Goal: Task Accomplishment & Management: Manage account settings

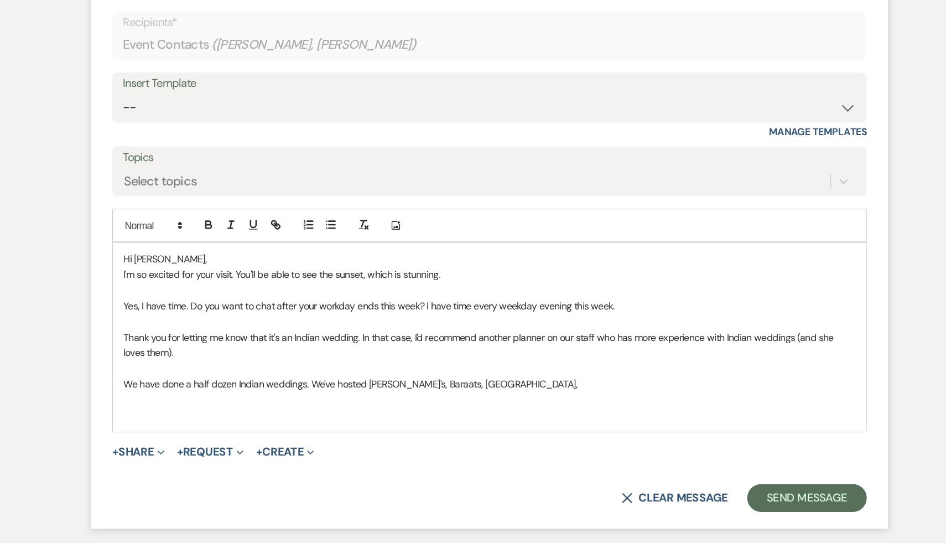
scroll to position [2765, 0]
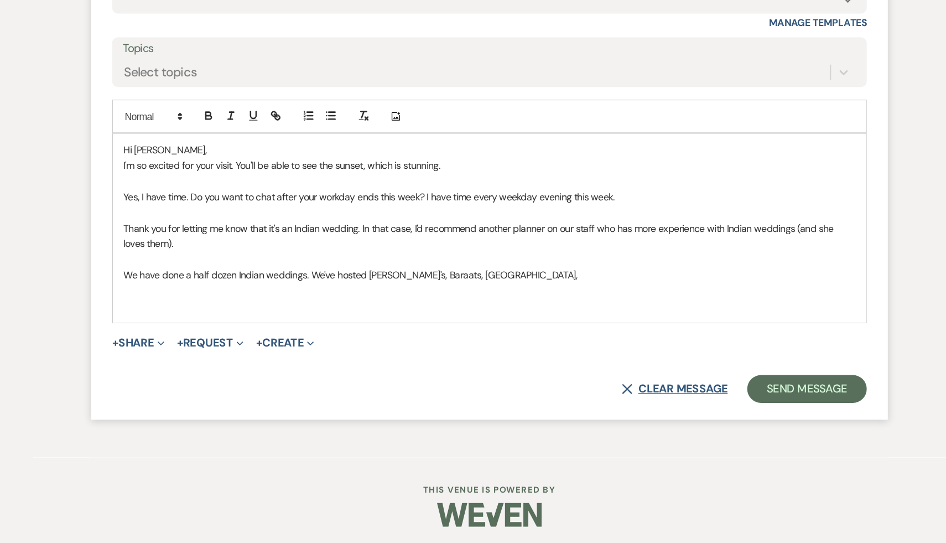
click at [634, 425] on button "X Clear message" at bounding box center [619, 420] width 84 height 9
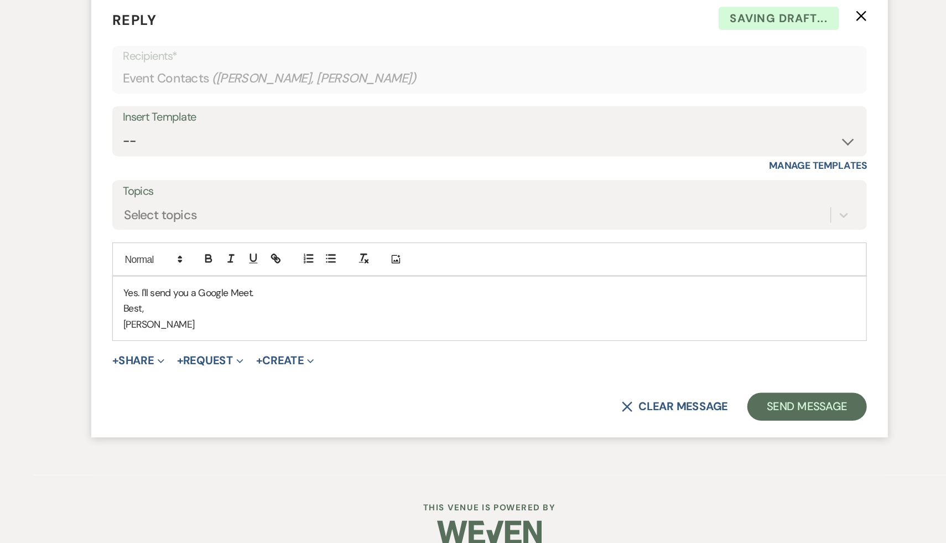
scroll to position [2661, 0]
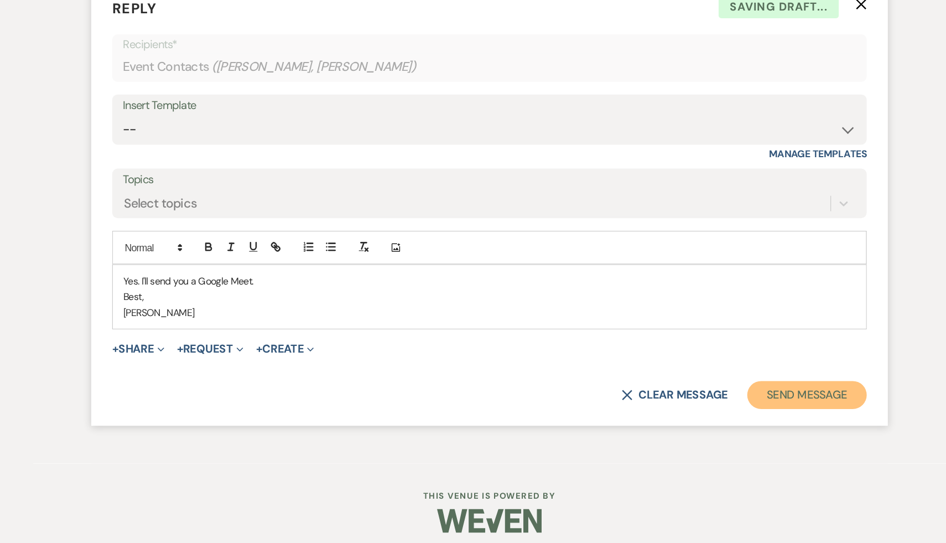
click at [736, 435] on button "Send Message" at bounding box center [724, 425] width 95 height 22
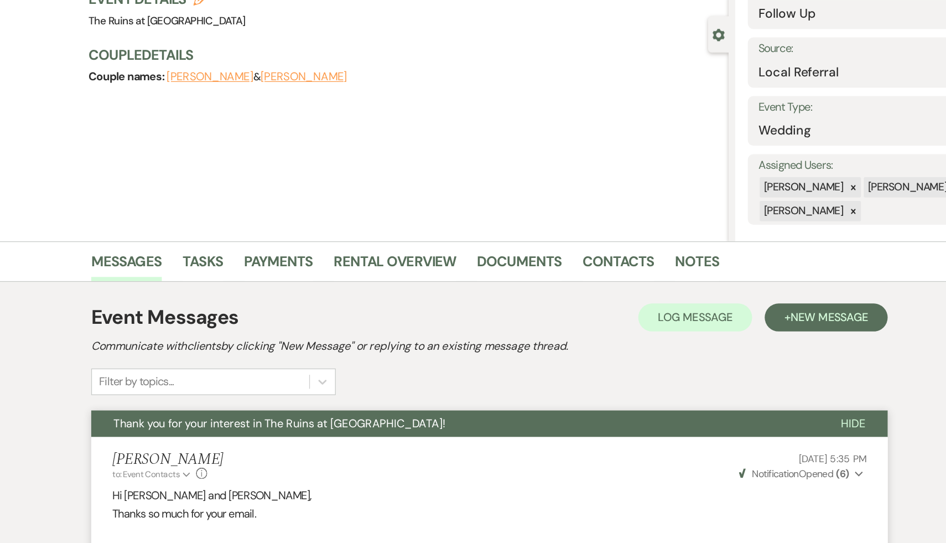
scroll to position [0, 0]
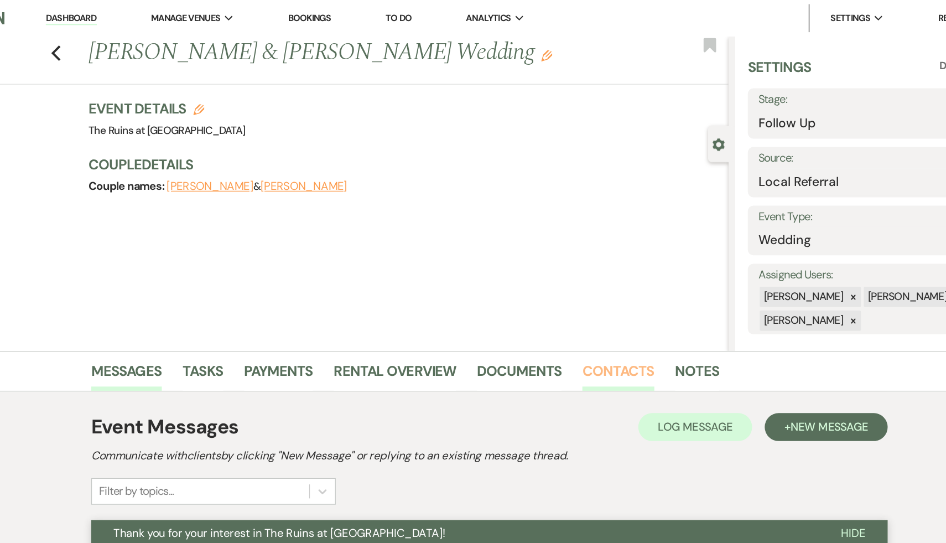
click at [572, 291] on link "Contacts" at bounding box center [574, 297] width 57 height 24
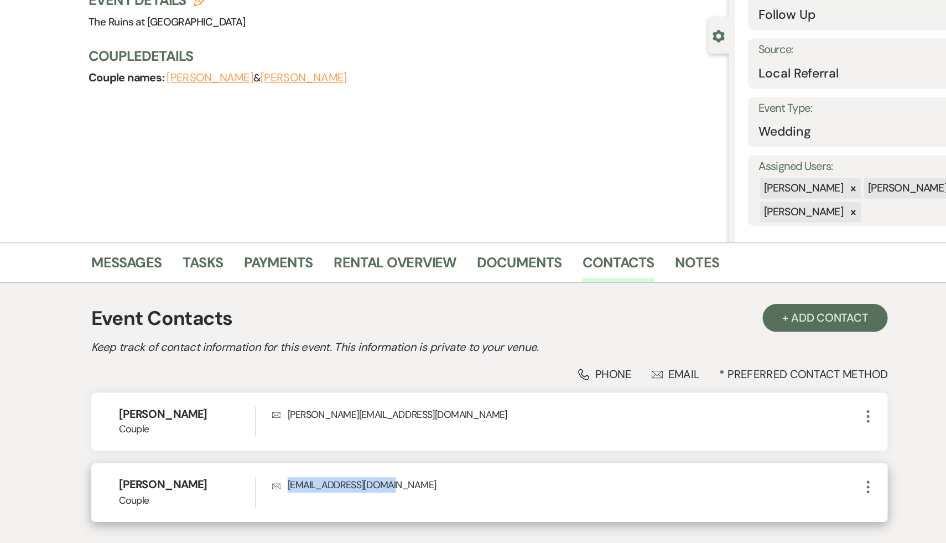
drag, startPoint x: 405, startPoint y: 468, endPoint x: 313, endPoint y: 468, distance: 91.8
click at [313, 468] on p "Envelope ashah060893@gmail.com" at bounding box center [533, 470] width 465 height 12
copy p "ashah060893@gmail.com"
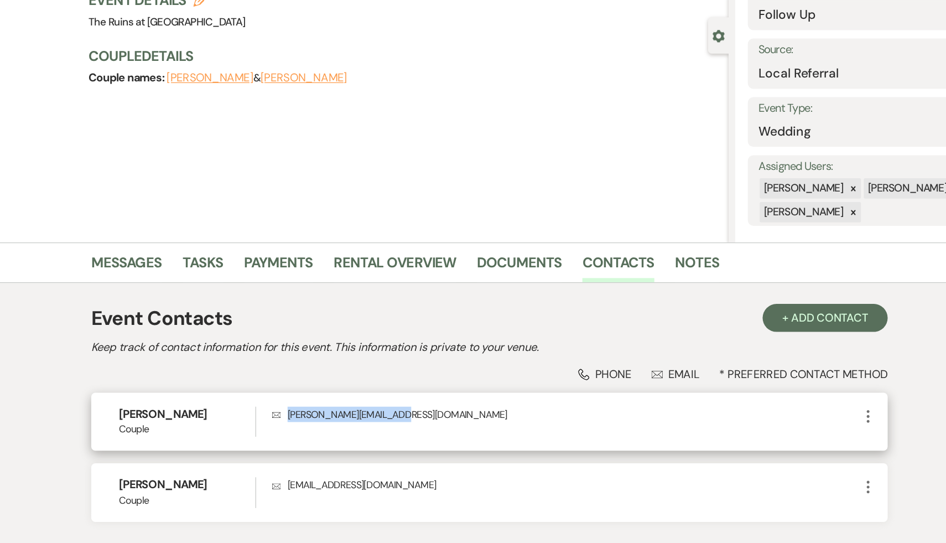
drag, startPoint x: 400, startPoint y: 412, endPoint x: 313, endPoint y: 410, distance: 88.0
click at [313, 410] on p "Envelope dan.guerrera1@gmail.com" at bounding box center [533, 414] width 465 height 12
copy p "dan.guerrera1@gmail.com"
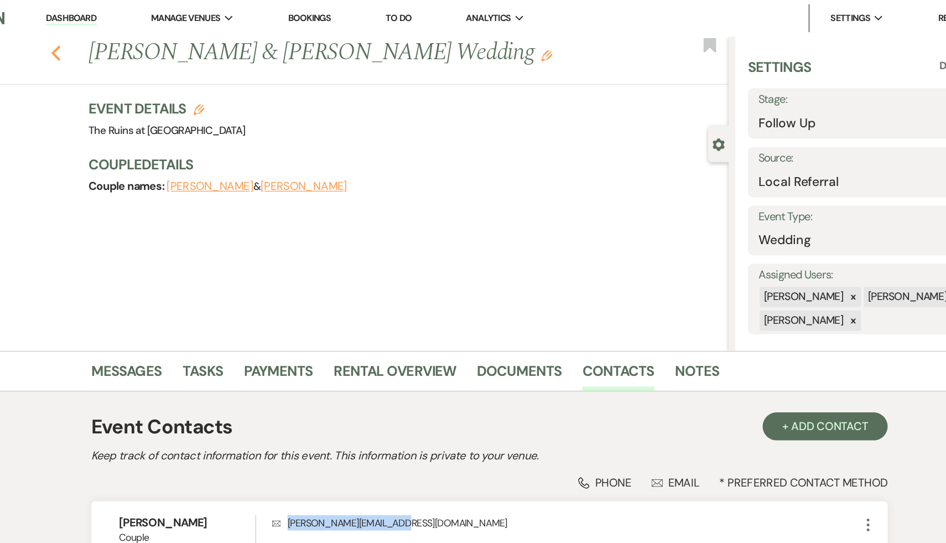
click at [129, 37] on icon "Previous" at bounding box center [130, 41] width 8 height 13
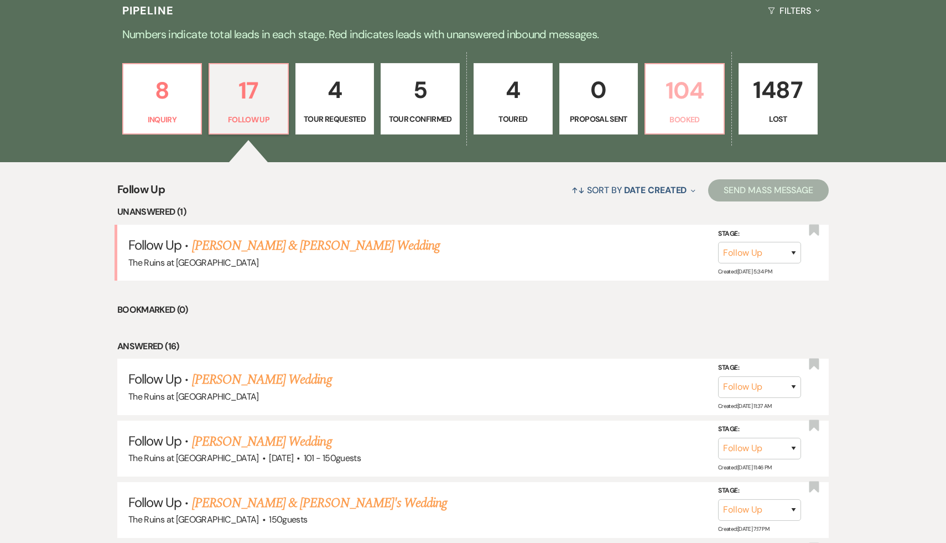
click at [690, 95] on p "104" at bounding box center [684, 90] width 65 height 37
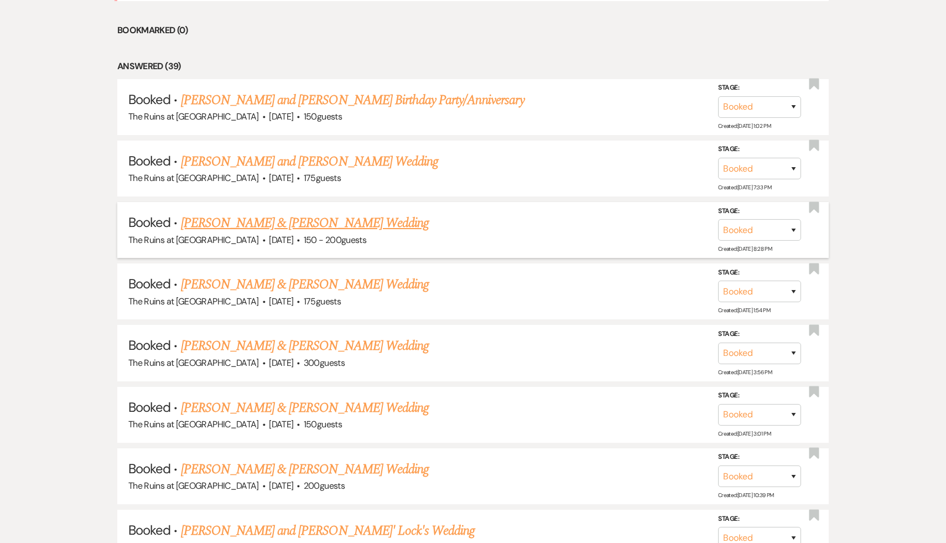
scroll to position [809, 0]
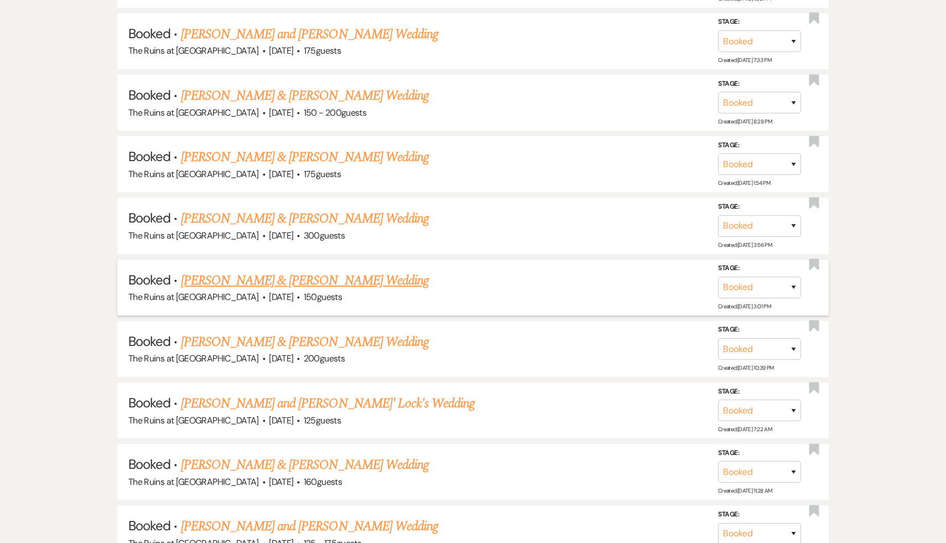
click at [321, 275] on link "Sarah Peck & Chris Strong's Wedding" at bounding box center [305, 280] width 248 height 20
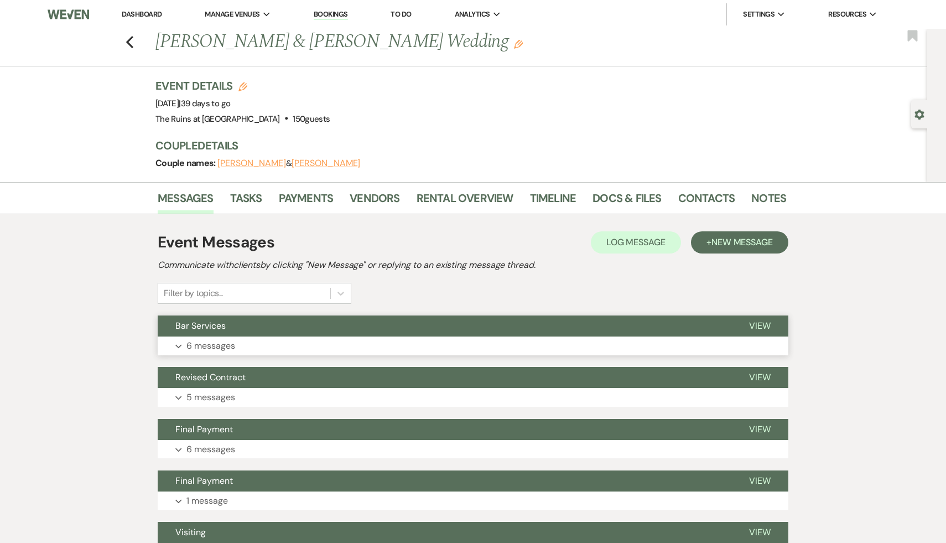
click at [221, 324] on span "Bar Services" at bounding box center [200, 326] width 50 height 12
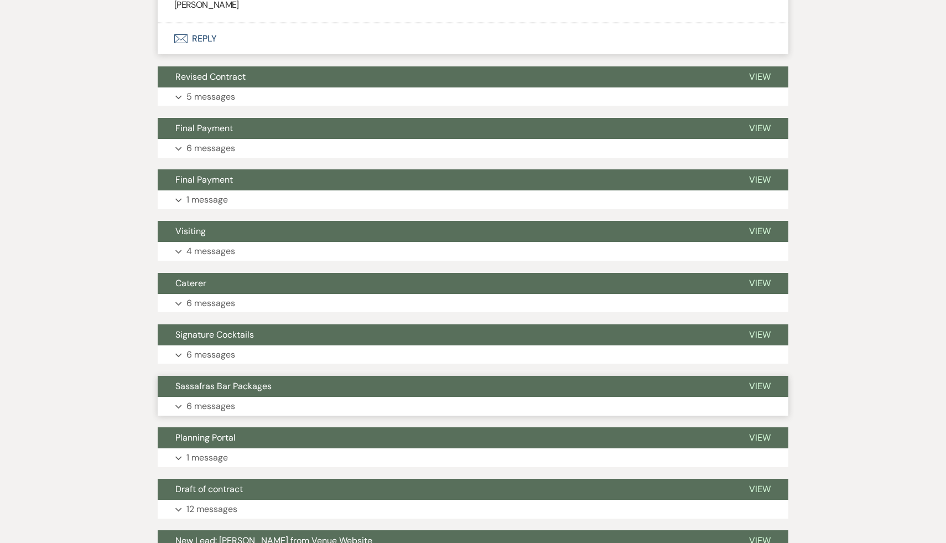
scroll to position [1219, 0]
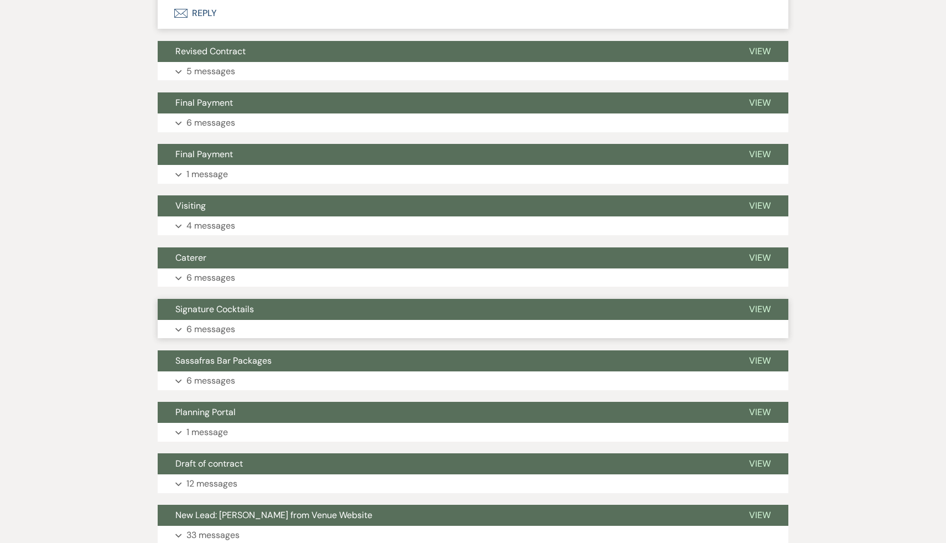
click at [232, 313] on span "Signature Cocktails" at bounding box center [214, 309] width 79 height 12
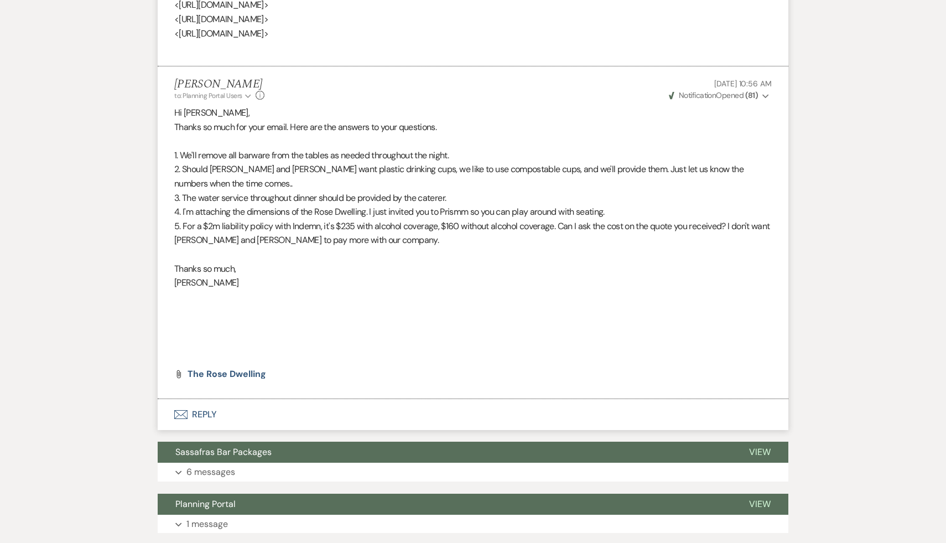
scroll to position [2419, 0]
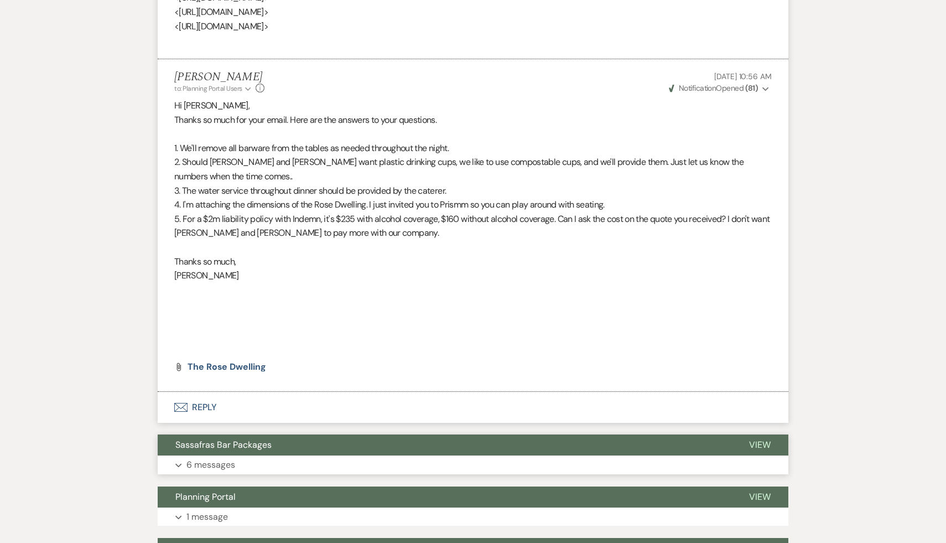
click at [241, 449] on span "Sassafras Bar Packages" at bounding box center [223, 445] width 96 height 12
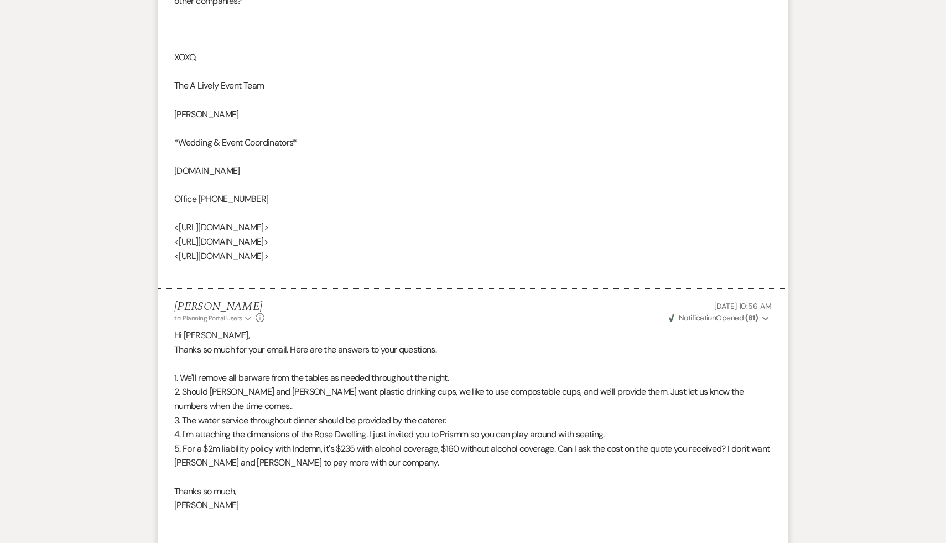
scroll to position [2229, 0]
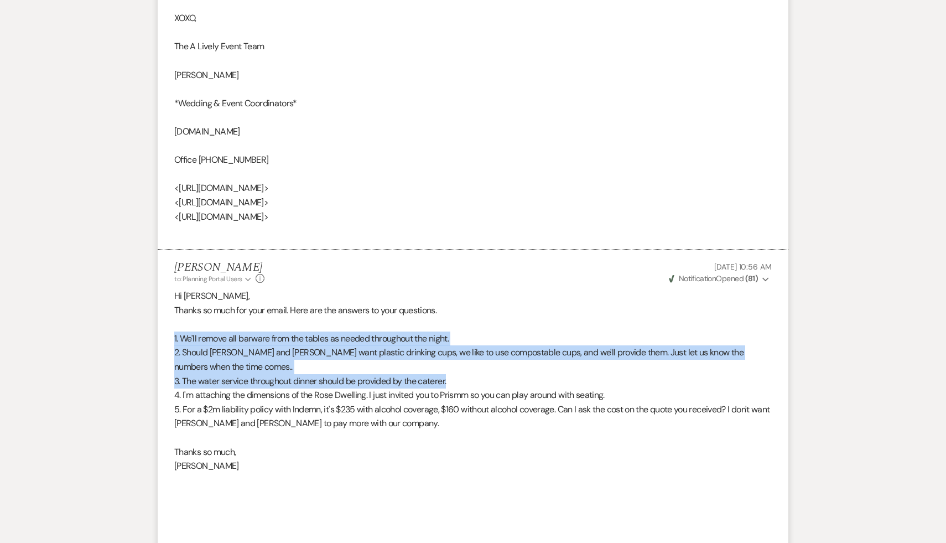
drag, startPoint x: 461, startPoint y: 383, endPoint x: 163, endPoint y: 331, distance: 302.0
click at [163, 331] on li "Carol Reichert to: Planning Portal Users Expand Info Dec 12, 2024, 10:56 AM Wev…" at bounding box center [473, 415] width 631 height 332
copy div "1. We'll remove all barware from the tables as needed throughout the night. 2. …"
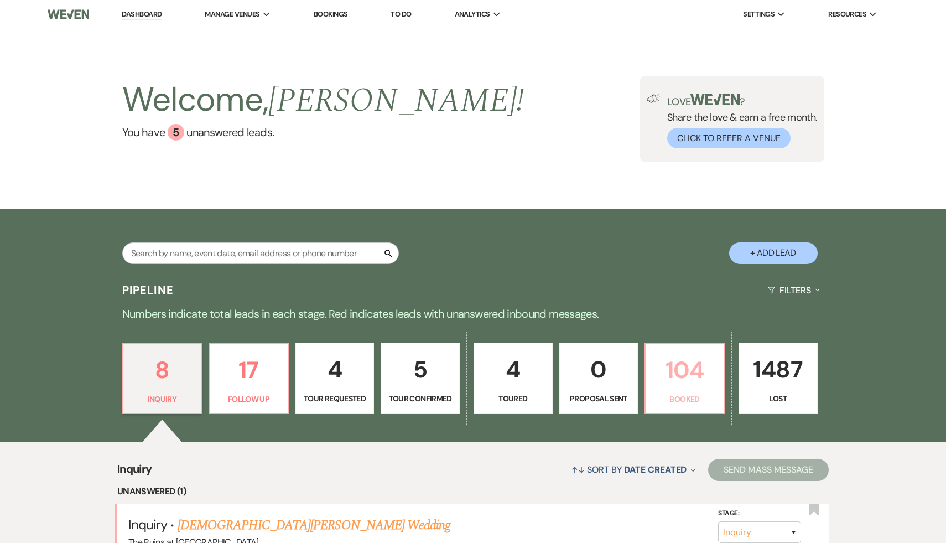
click at [688, 373] on p "104" at bounding box center [684, 369] width 65 height 37
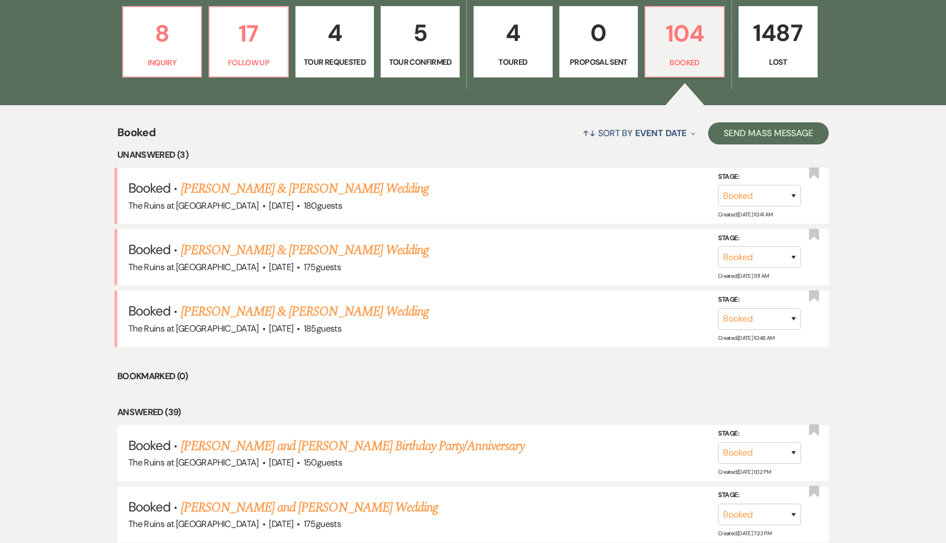
scroll to position [362, 0]
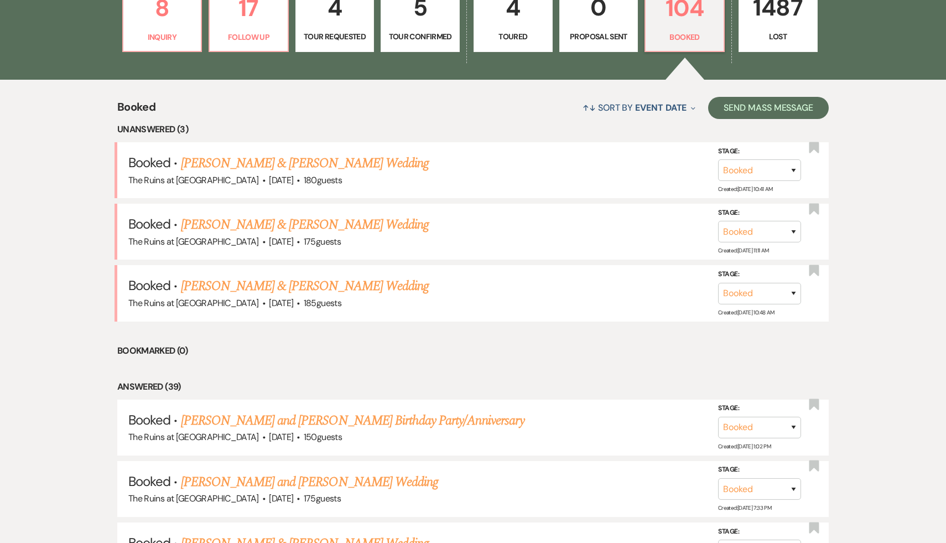
click at [579, 355] on li "Bookmarked (0)" at bounding box center [472, 350] width 711 height 14
click at [535, 352] on li "Bookmarked (0)" at bounding box center [472, 350] width 711 height 14
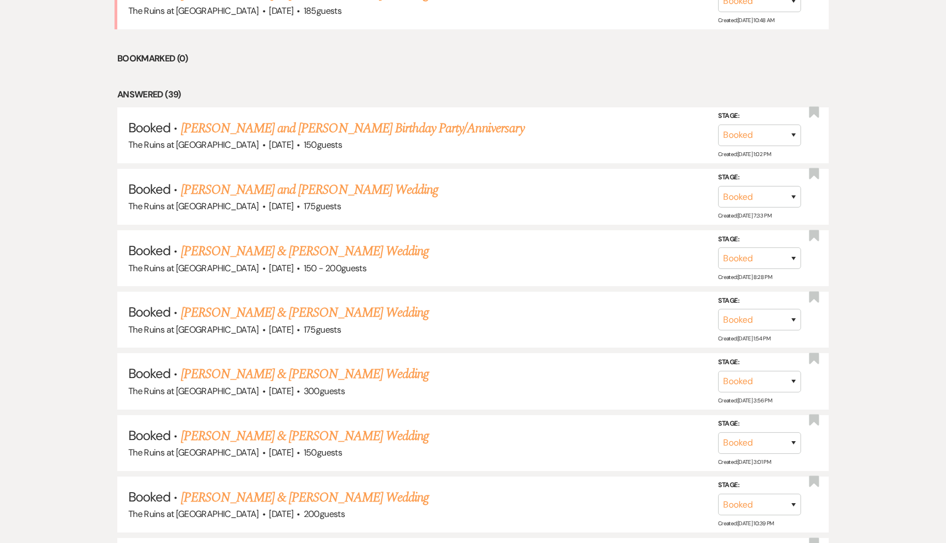
scroll to position [672, 0]
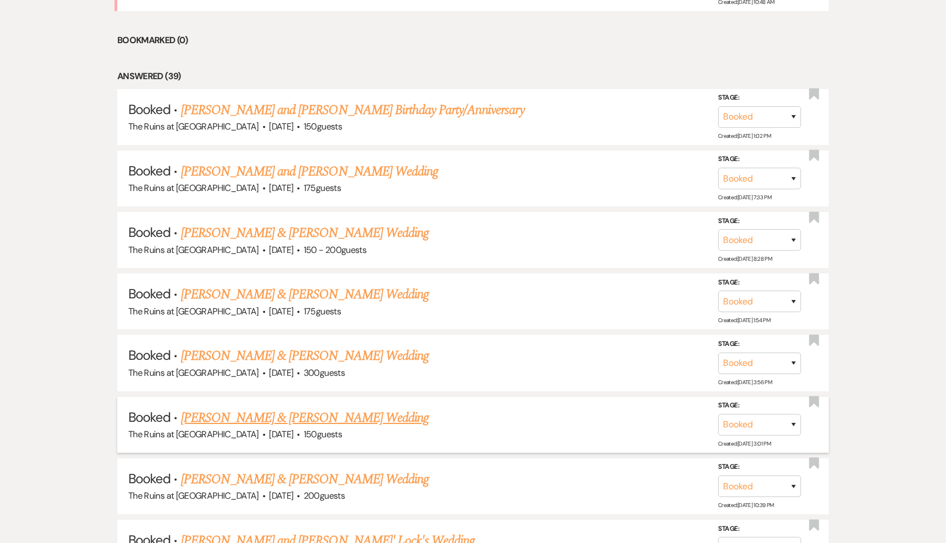
click at [311, 415] on link "[PERSON_NAME] & [PERSON_NAME] Wedding" at bounding box center [305, 418] width 248 height 20
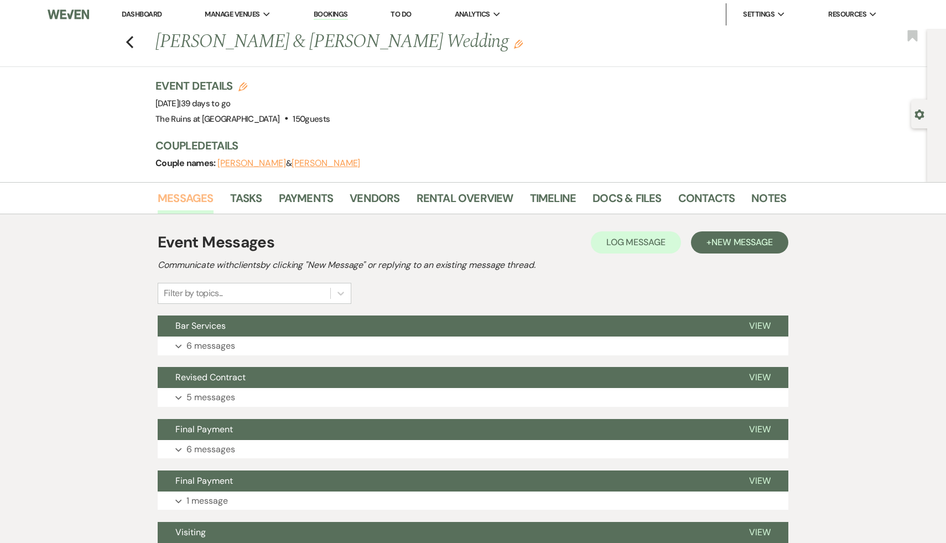
click at [178, 201] on link "Messages" at bounding box center [186, 201] width 56 height 24
click at [627, 200] on link "Docs & Files" at bounding box center [626, 201] width 69 height 24
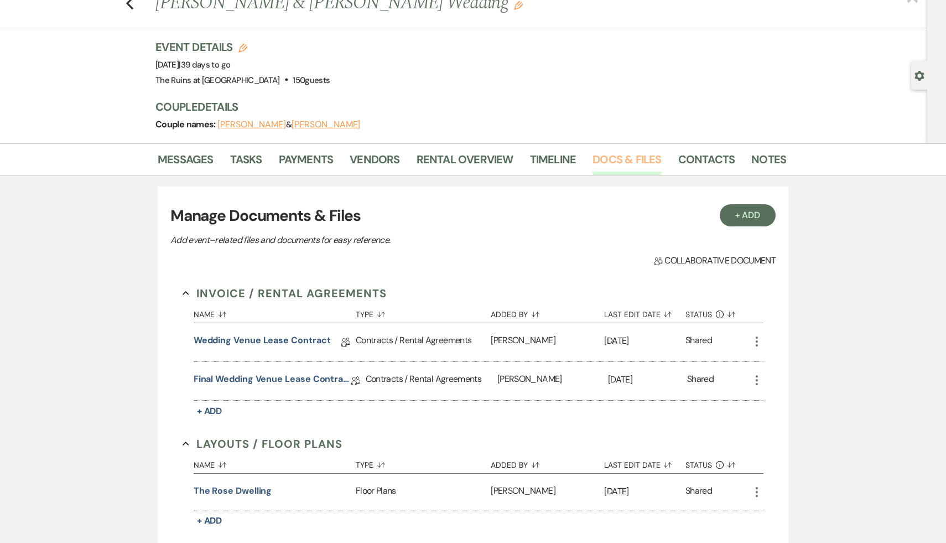
scroll to position [43, 0]
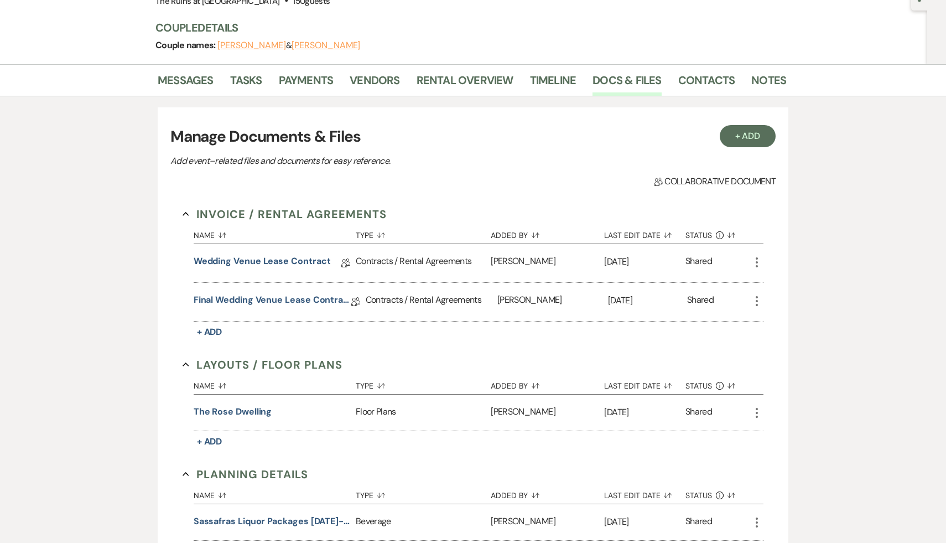
scroll to position [119, 0]
click at [311, 295] on link "Final Wedding Venue Lease Contract" at bounding box center [273, 300] width 158 height 17
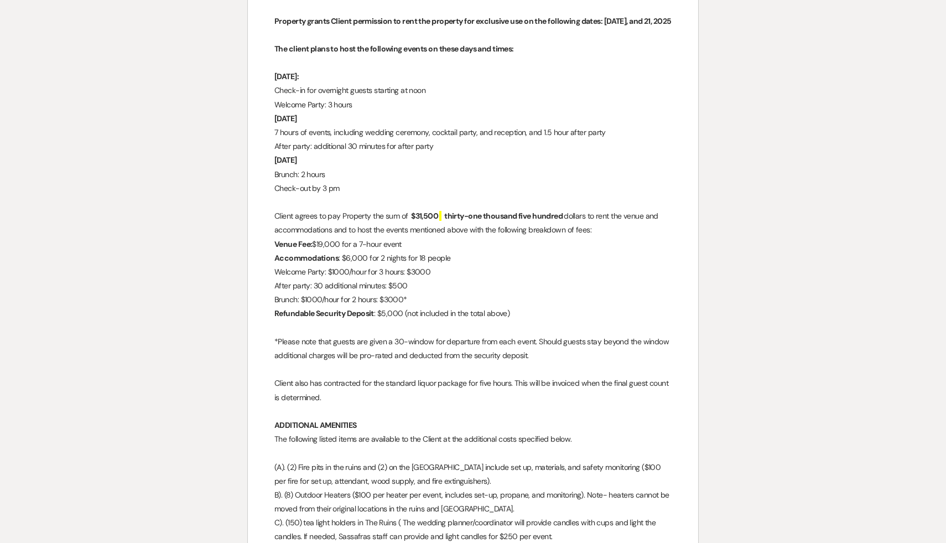
scroll to position [1237, 0]
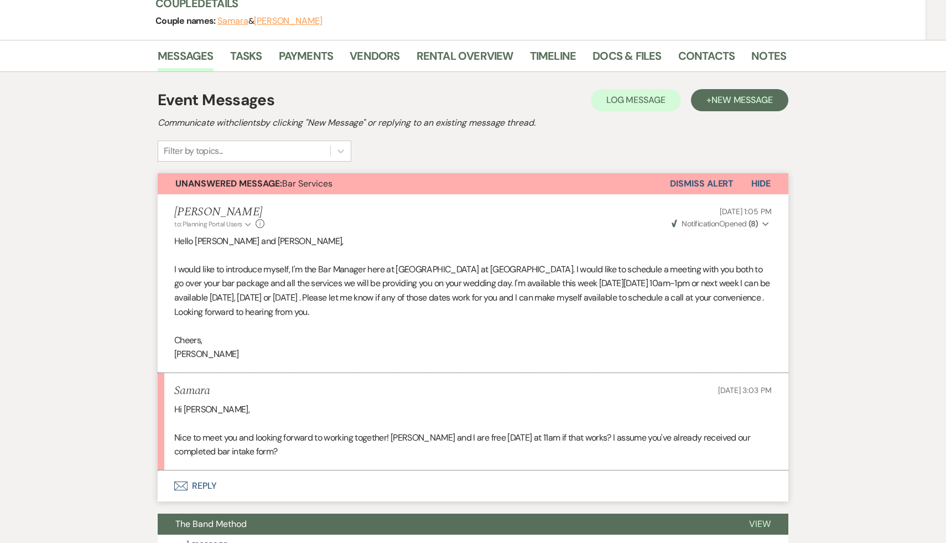
scroll to position [144, 0]
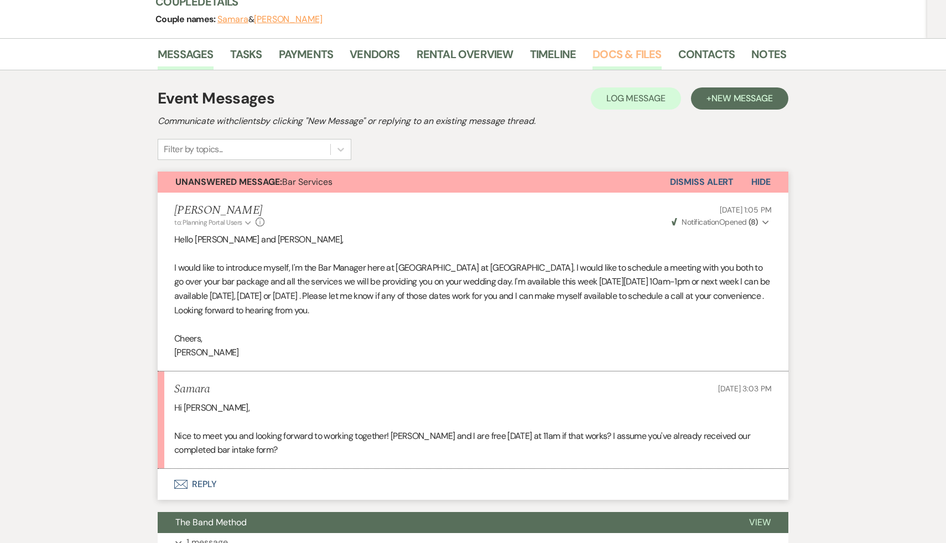
click at [613, 54] on link "Docs & Files" at bounding box center [626, 57] width 69 height 24
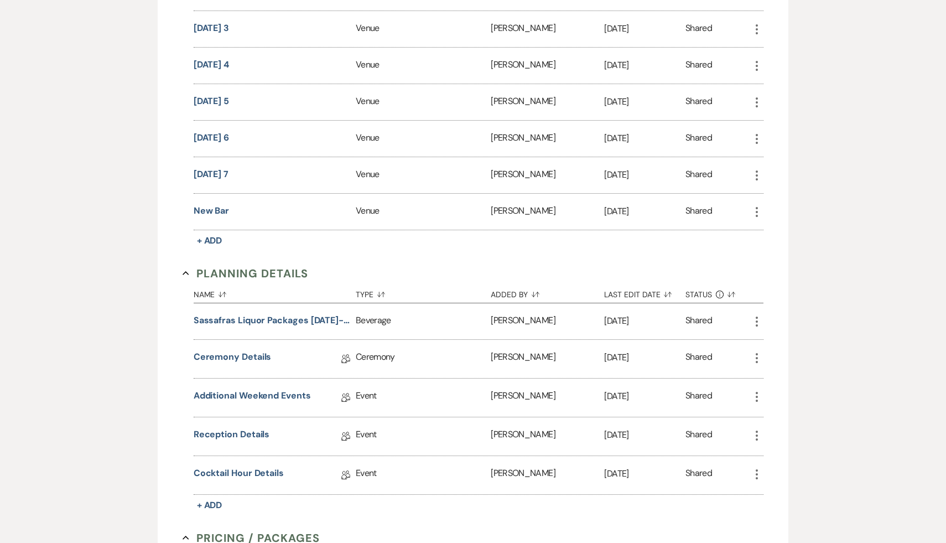
scroll to position [905, 0]
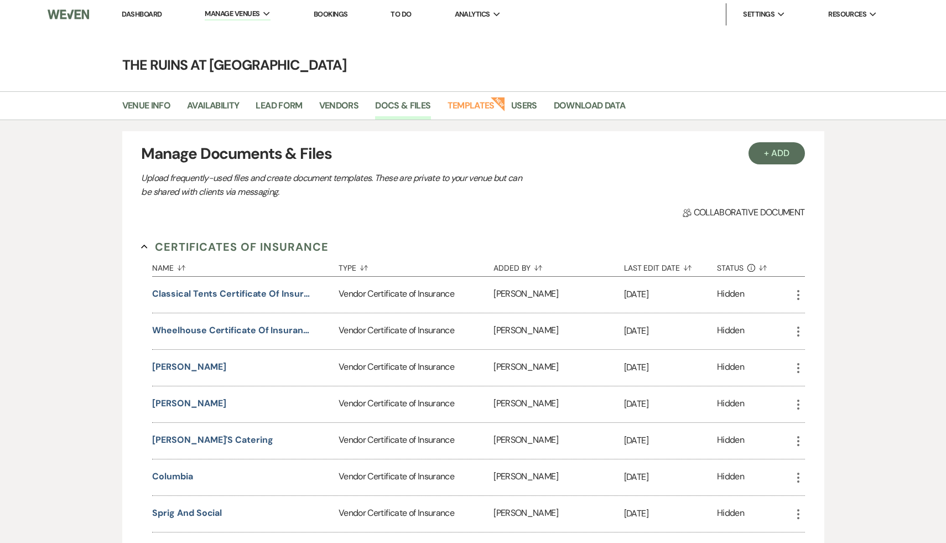
click at [151, 14] on link "Dashboard" at bounding box center [142, 13] width 40 height 9
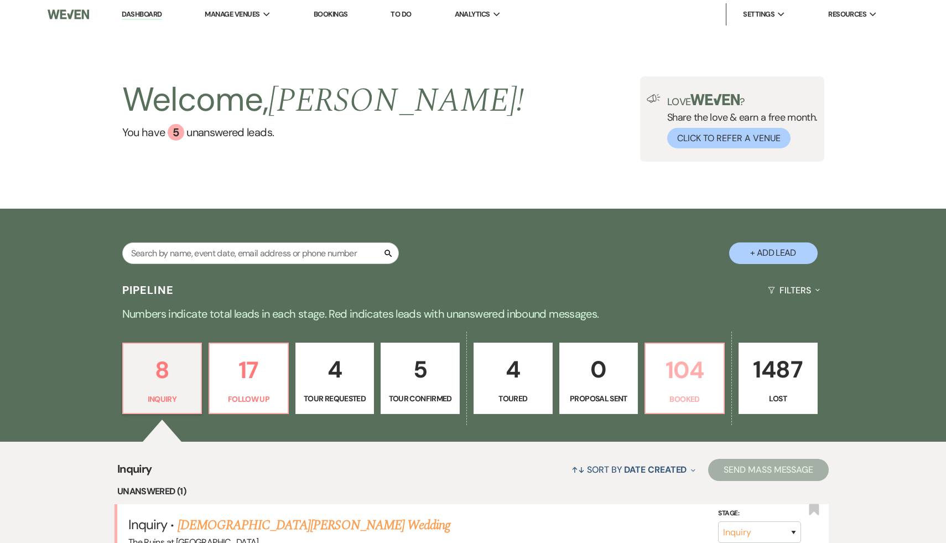
click at [686, 376] on p "104" at bounding box center [684, 369] width 65 height 37
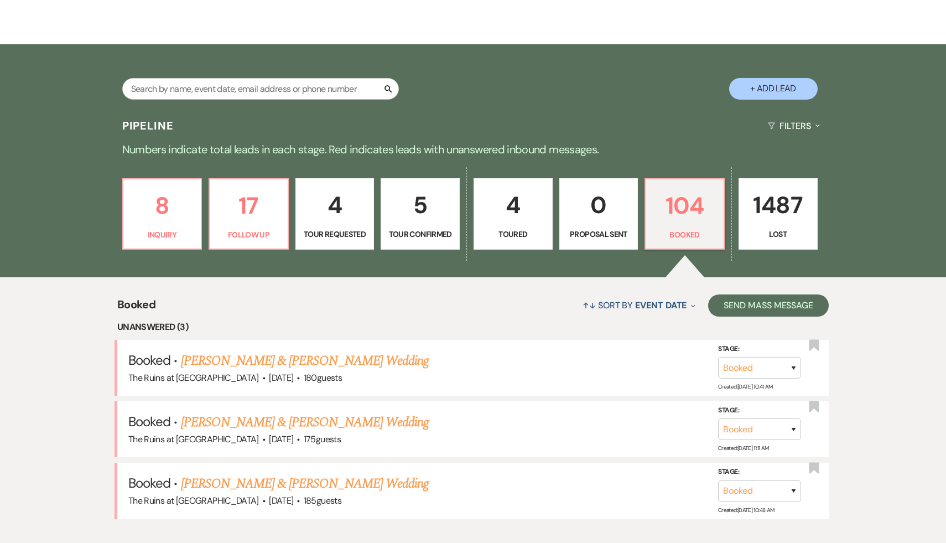
scroll to position [194, 0]
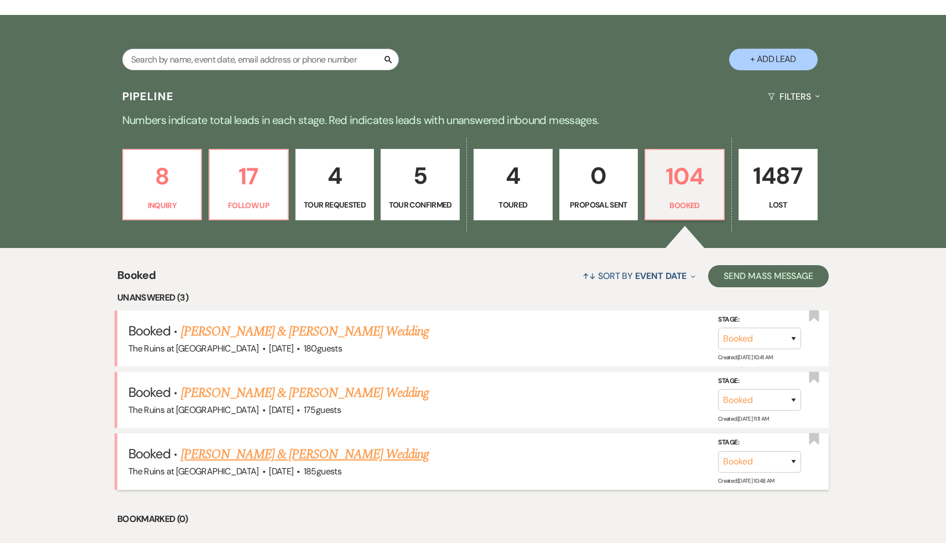
click at [356, 456] on link "[PERSON_NAME] & [PERSON_NAME] Wedding" at bounding box center [305, 454] width 248 height 20
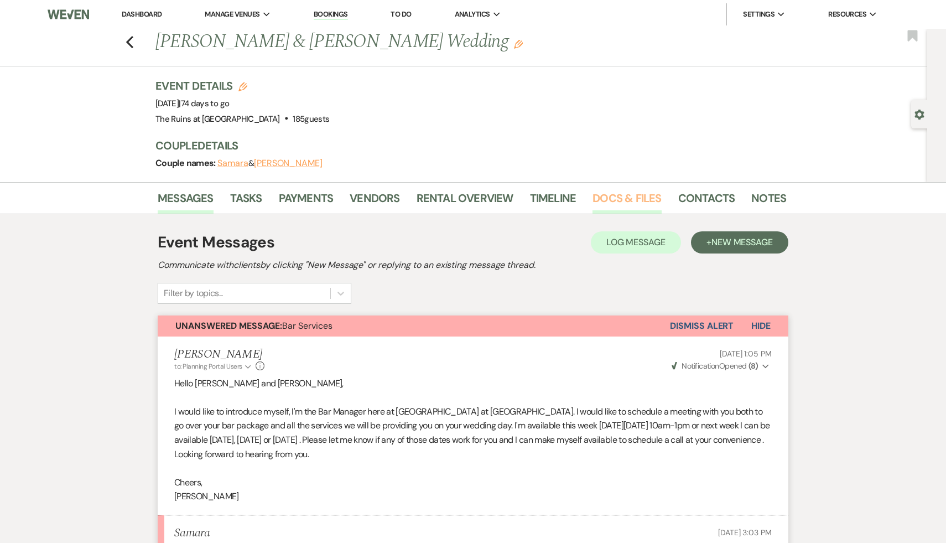
click at [638, 197] on link "Docs & Files" at bounding box center [626, 201] width 69 height 24
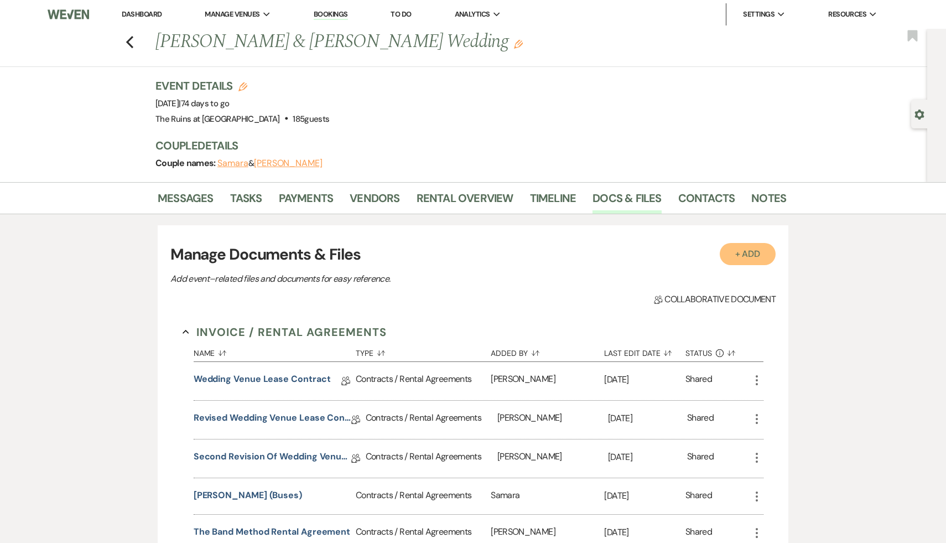
click at [755, 255] on button "+ Add" at bounding box center [748, 254] width 56 height 22
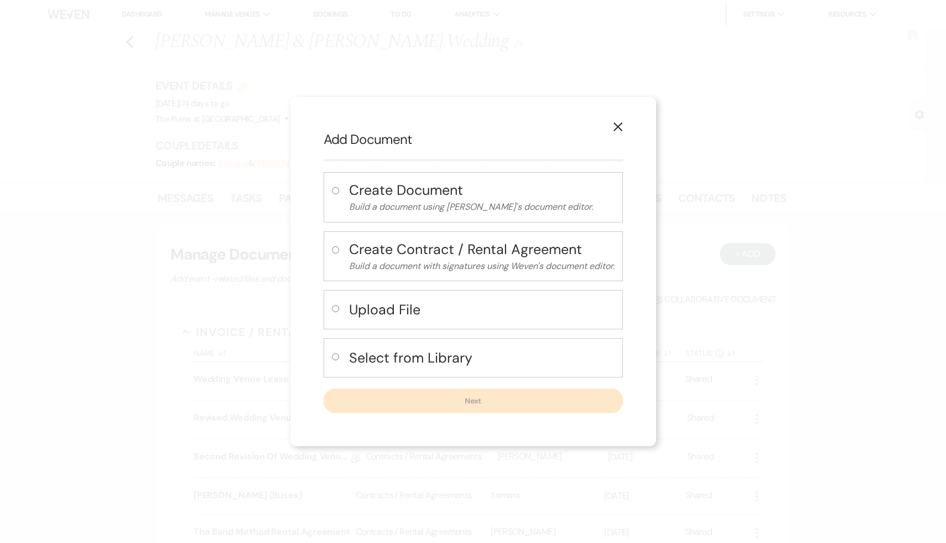
click at [335, 308] on input "radio" at bounding box center [335, 308] width 7 height 7
radio input "true"
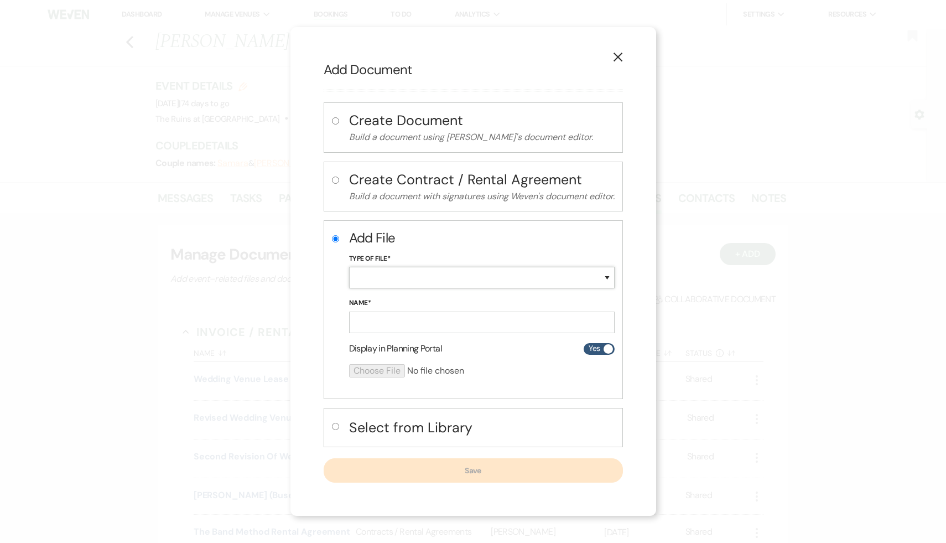
click at [404, 277] on select "Special Event Insurance Vendor Certificate of Insurance Contracts / Rental Agre…" at bounding box center [481, 278] width 265 height 22
select select "67"
click at [402, 326] on input "Name*" at bounding box center [481, 322] width 265 height 22
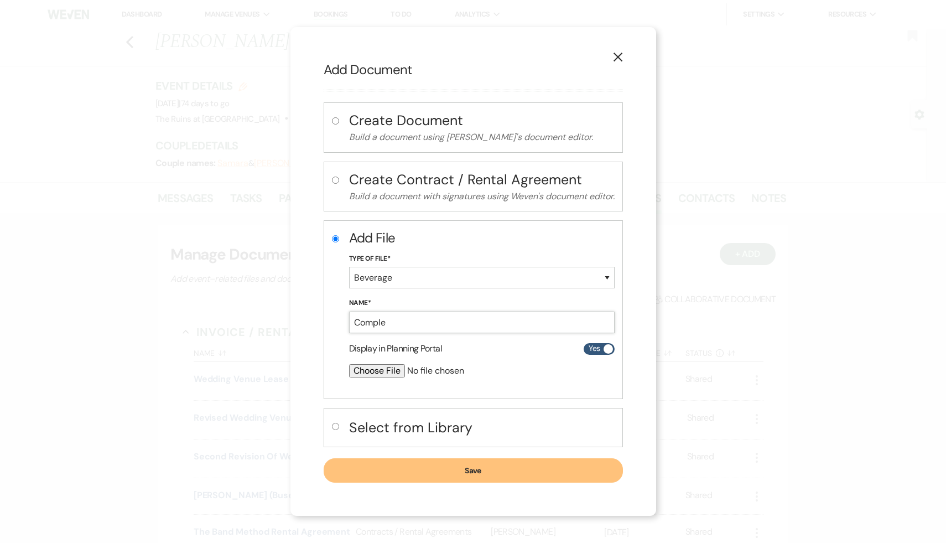
type input "Completed Bar Intake Form"
click at [387, 371] on input "file" at bounding box center [452, 370] width 207 height 13
type input "C:\fakepath\Samara and [PERSON_NAME] 2025 Bar Service Intake Form - Google Form…"
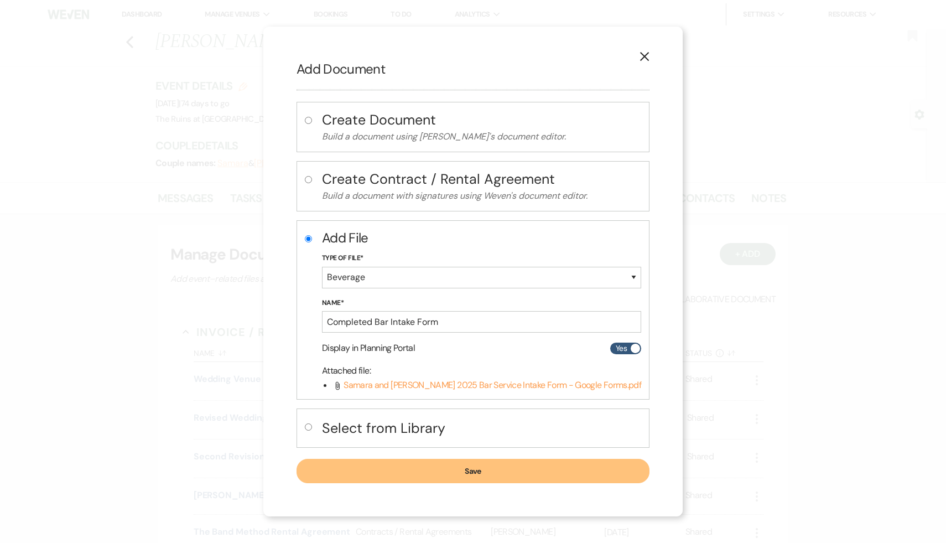
click at [477, 472] on button "Save" at bounding box center [472, 471] width 353 height 24
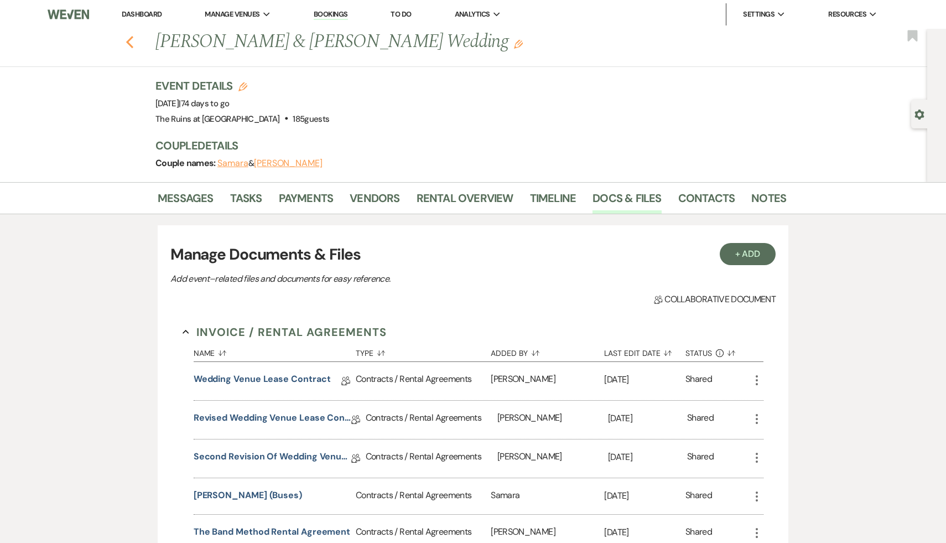
click at [126, 35] on icon "Previous" at bounding box center [130, 41] width 8 height 13
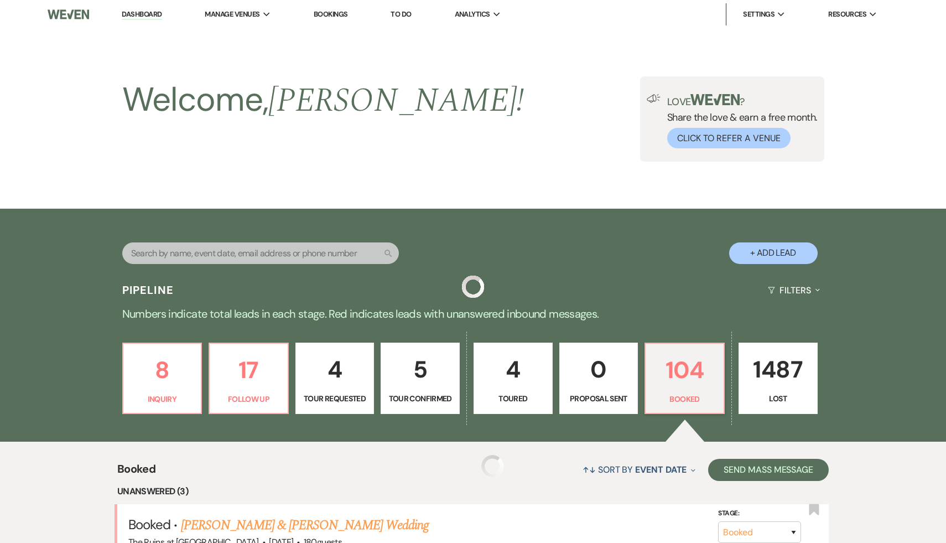
scroll to position [194, 0]
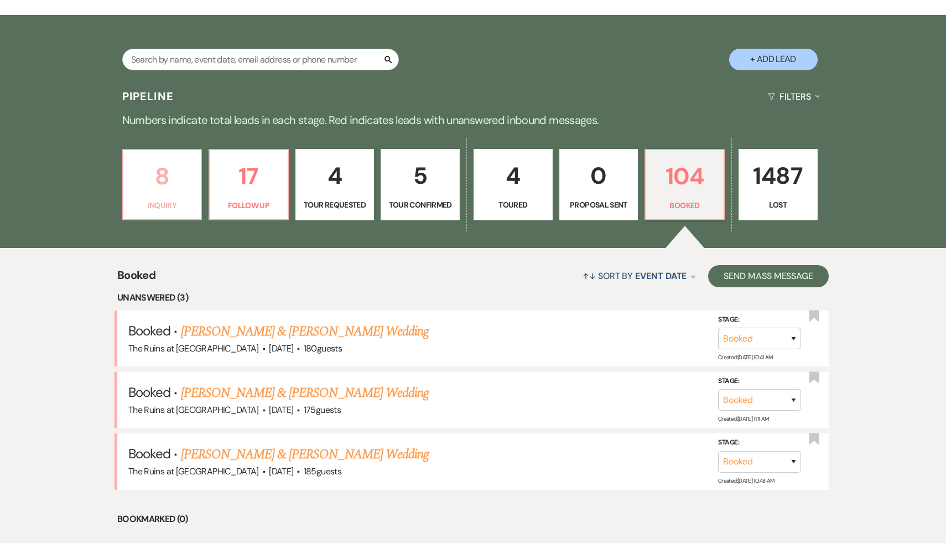
click at [162, 176] on p "8" at bounding box center [162, 176] width 65 height 37
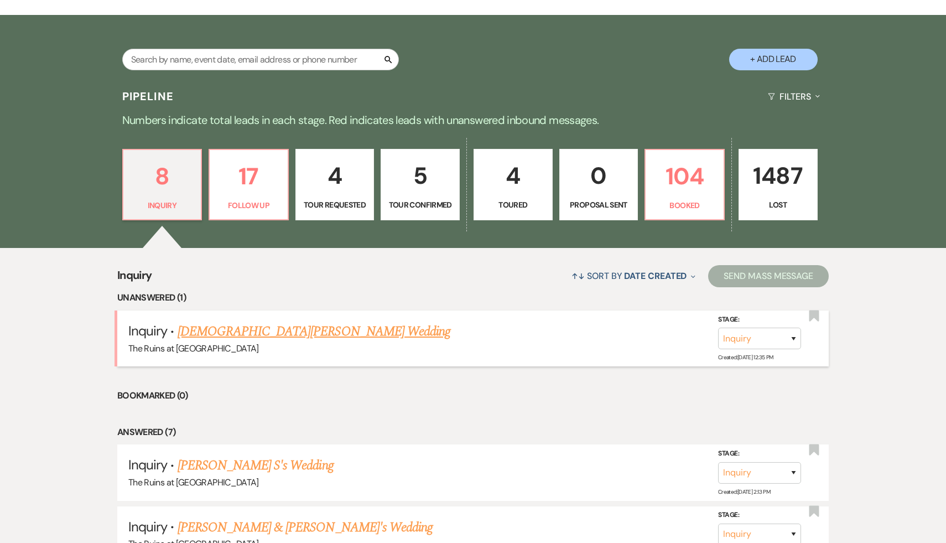
click at [268, 331] on link "[DEMOGRAPHIC_DATA][PERSON_NAME] Wedding" at bounding box center [314, 331] width 273 height 20
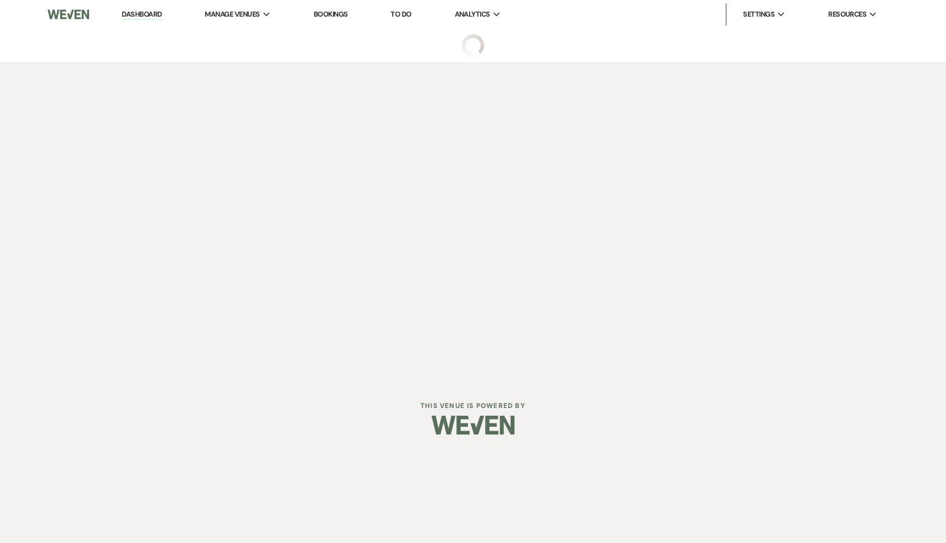
select select "5"
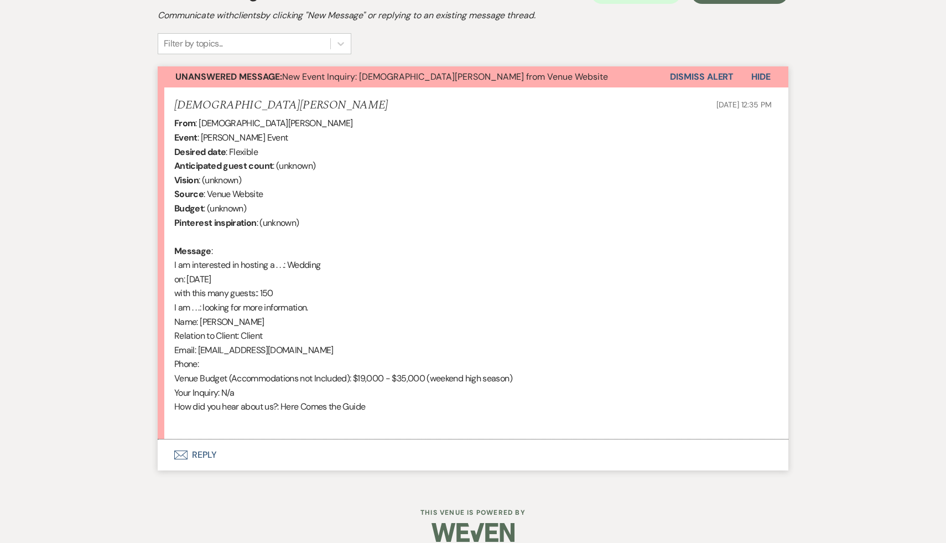
scroll to position [361, 0]
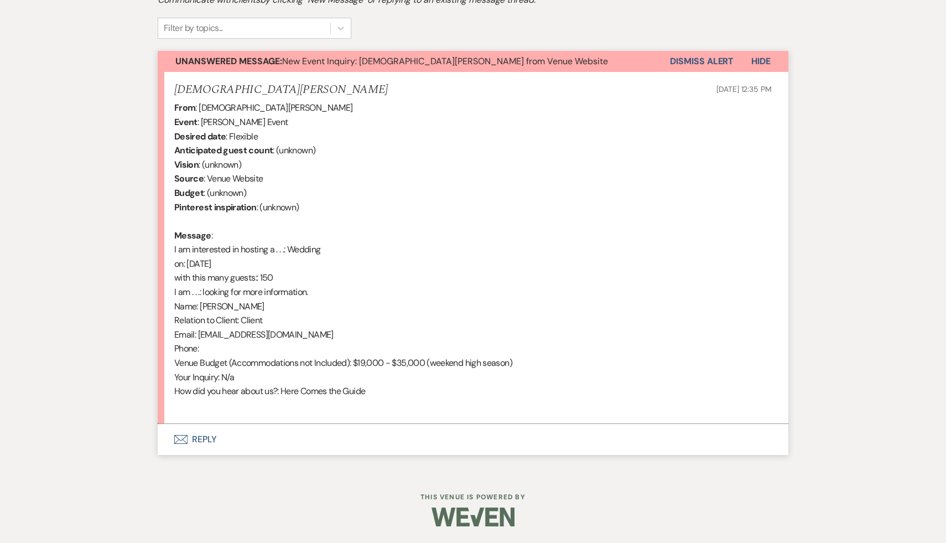
click at [205, 440] on button "Envelope Reply" at bounding box center [473, 439] width 631 height 31
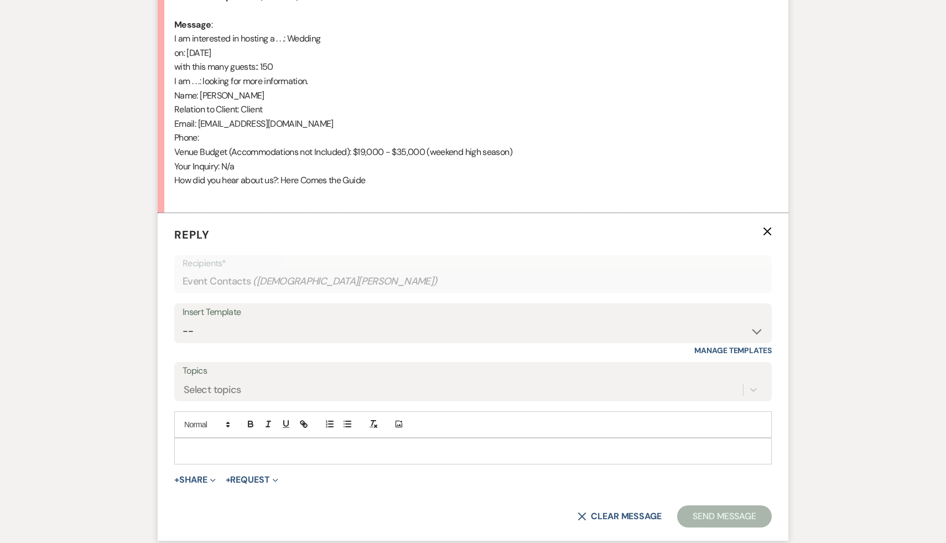
scroll to position [572, 0]
click at [756, 330] on select "-- Weven Planning Portal Introduction (Booked Events) Initial Inquiry Response …" at bounding box center [473, 331] width 581 height 22
select select "3991"
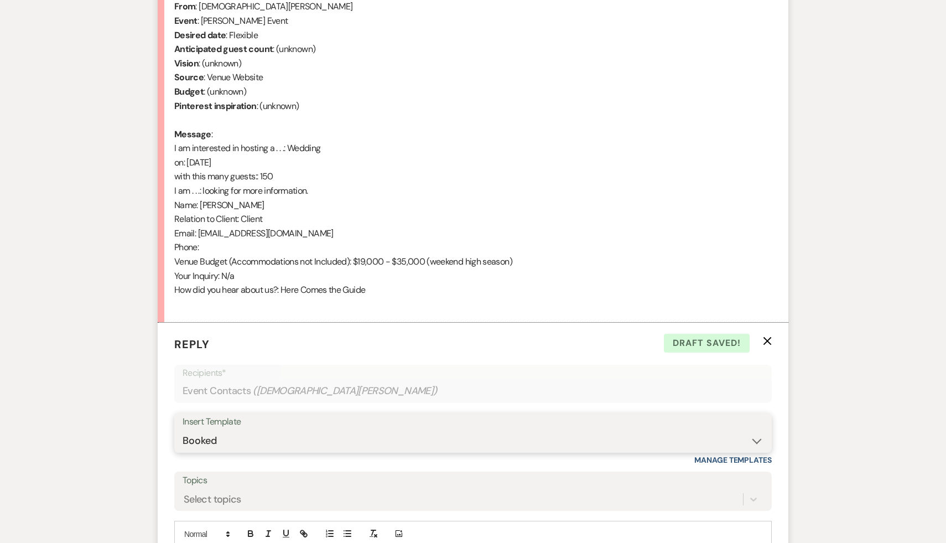
scroll to position [533, 0]
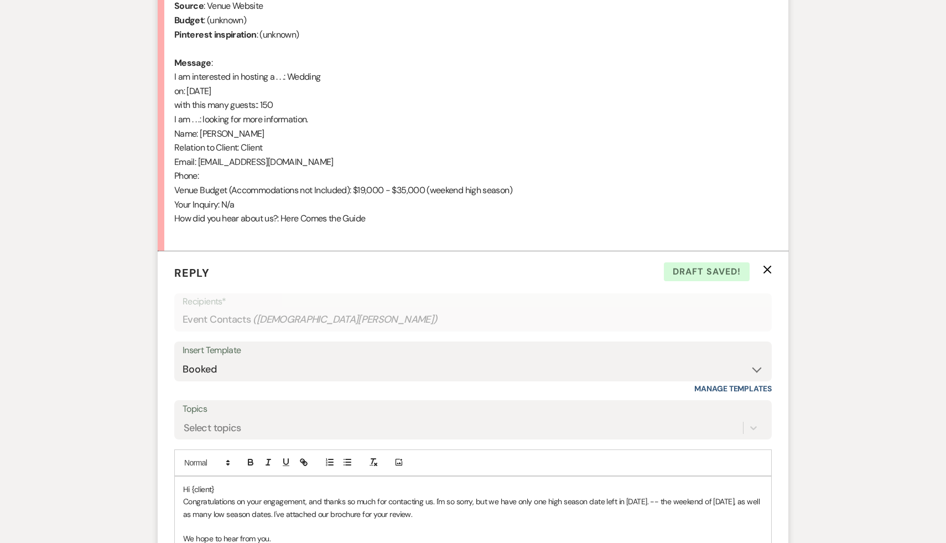
click at [226, 485] on p "Hi {client}" at bounding box center [473, 489] width 580 height 12
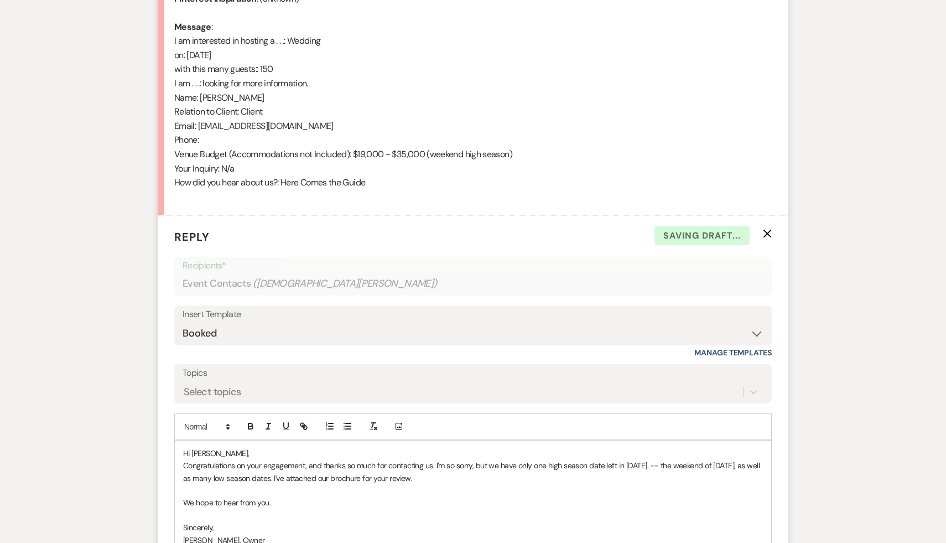
scroll to position [573, 0]
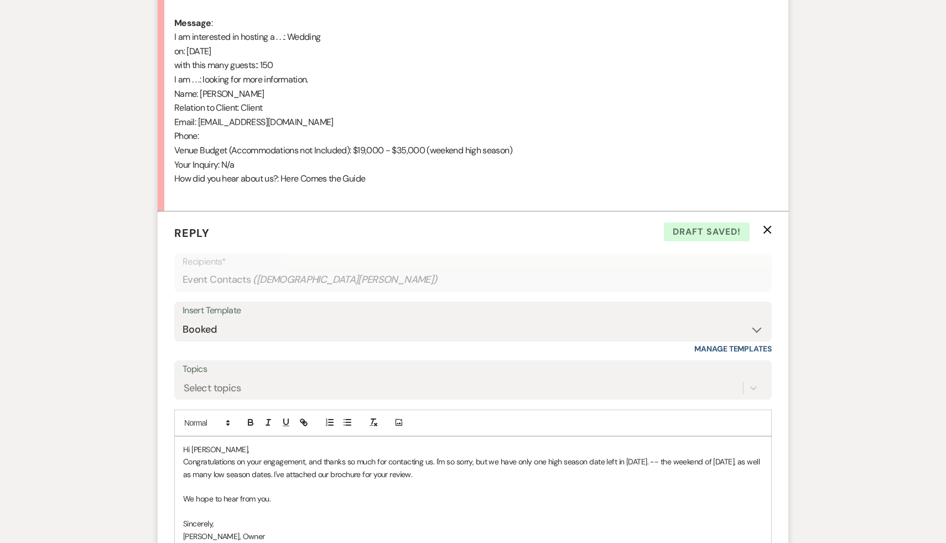
click at [498, 461] on p "Congratulations on your engagement, and thanks so much for contacting us. I'm s…" at bounding box center [473, 467] width 580 height 25
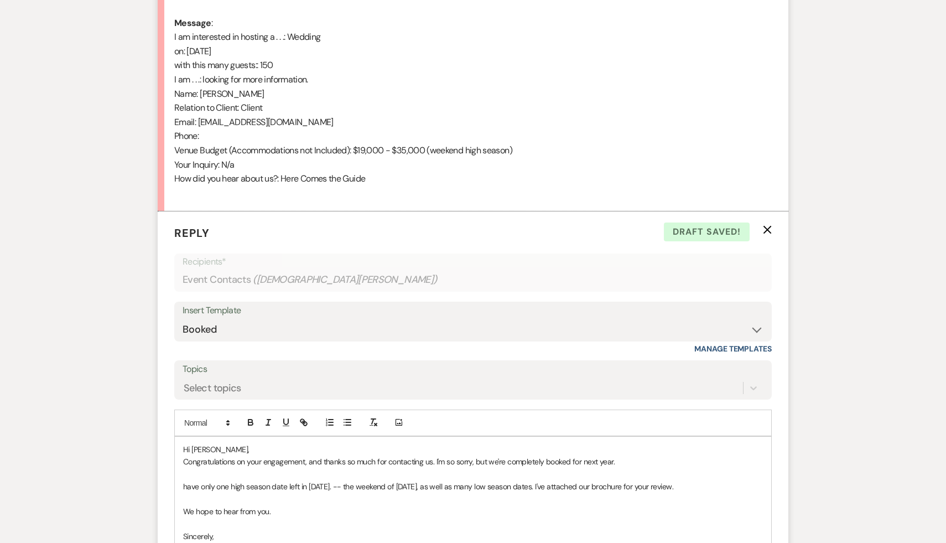
drag, startPoint x: 713, startPoint y: 486, endPoint x: 170, endPoint y: 476, distance: 542.7
click at [170, 476] on form "Reply X Draft saved! Recipients* Event Contacts ( [PERSON_NAME] ) Insert Templa…" at bounding box center [473, 439] width 631 height 456
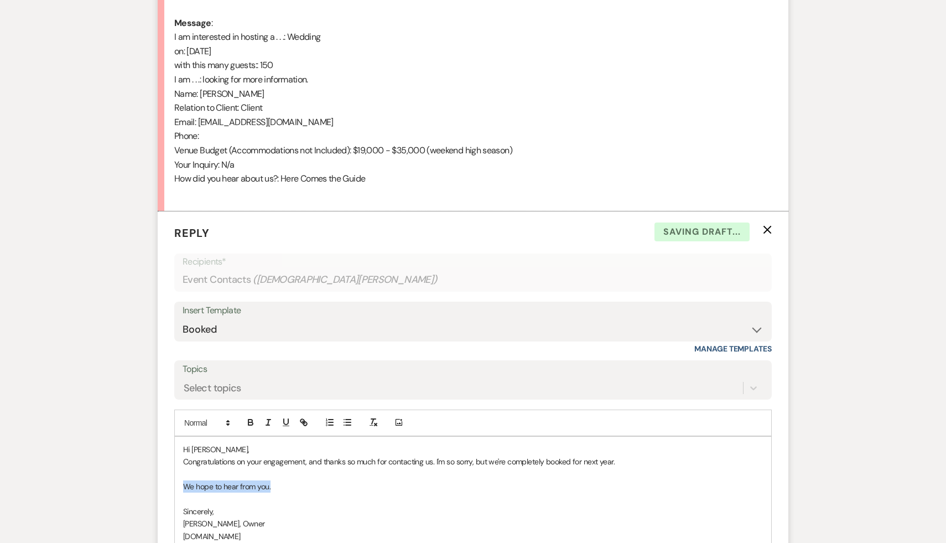
drag, startPoint x: 283, startPoint y: 490, endPoint x: 163, endPoint y: 488, distance: 120.0
click at [163, 488] on form "Reply X Saving draft... Recipients* Event Contacts ( [PERSON_NAME] ) Insert Tem…" at bounding box center [473, 427] width 631 height 432
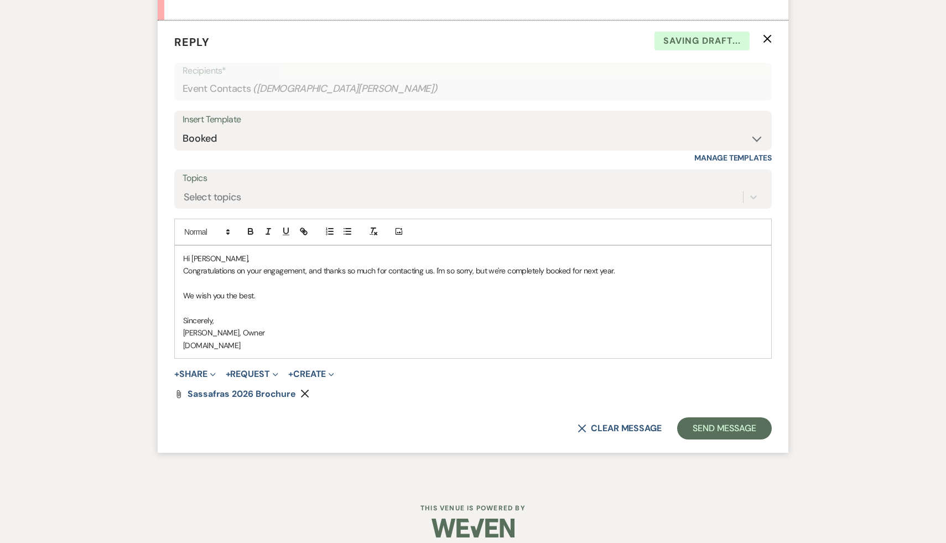
scroll to position [774, 0]
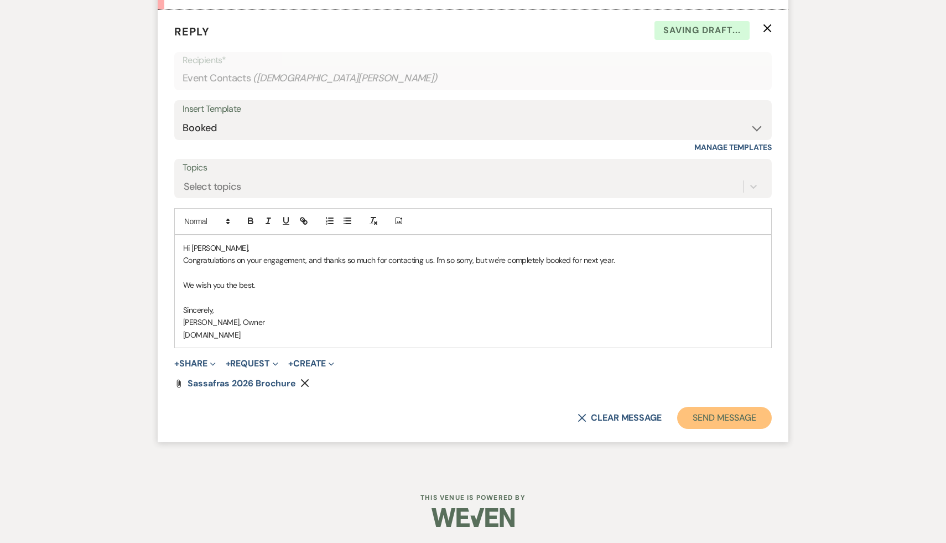
click at [753, 416] on button "Send Message" at bounding box center [724, 418] width 95 height 22
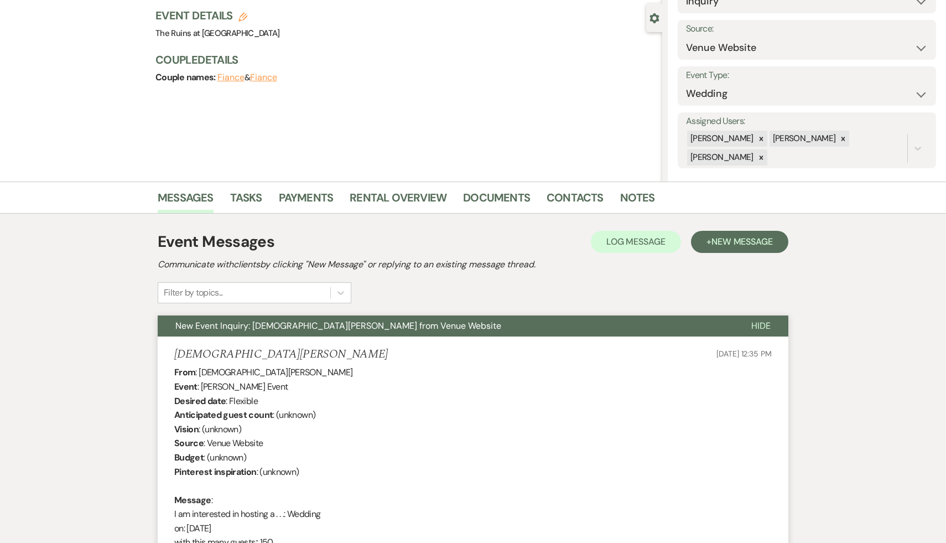
scroll to position [0, 0]
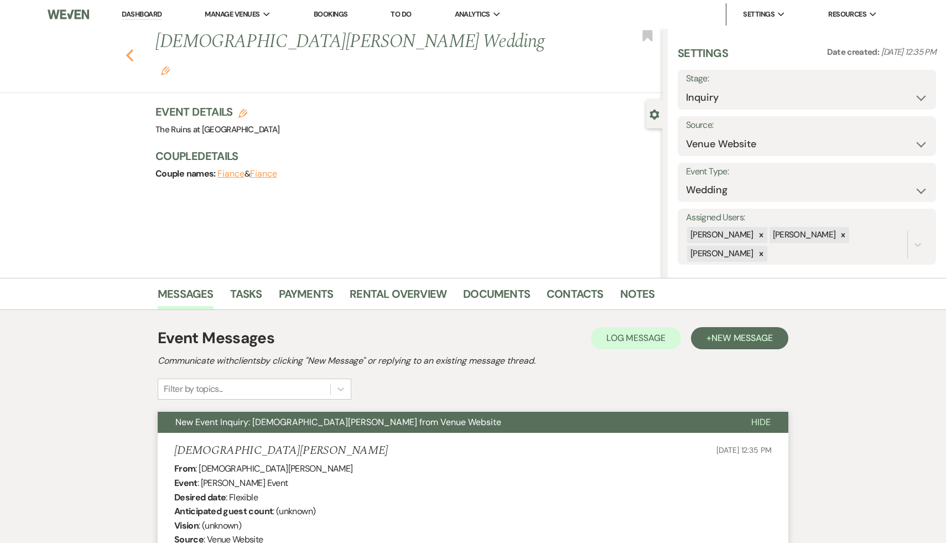
click at [131, 49] on icon "Previous" at bounding box center [130, 55] width 8 height 13
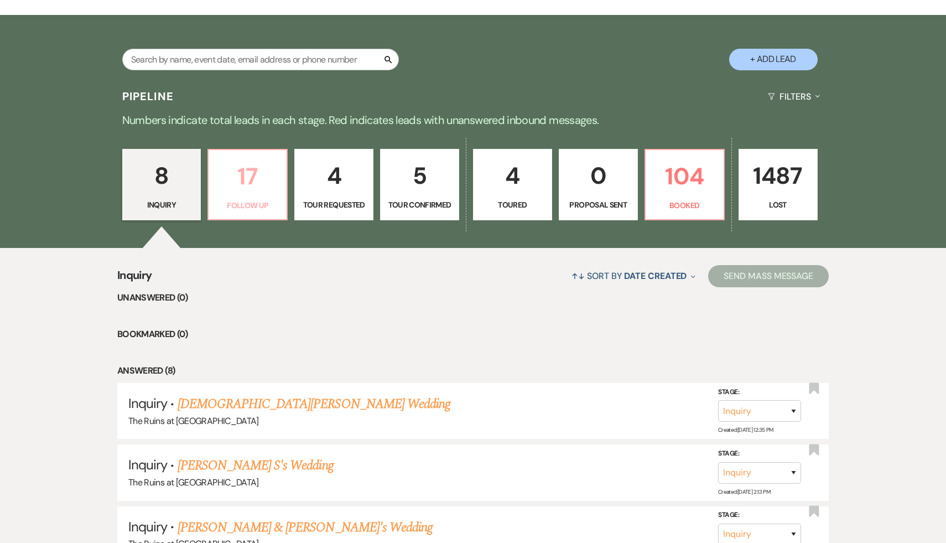
click at [249, 174] on p "17" at bounding box center [247, 176] width 65 height 37
select select "9"
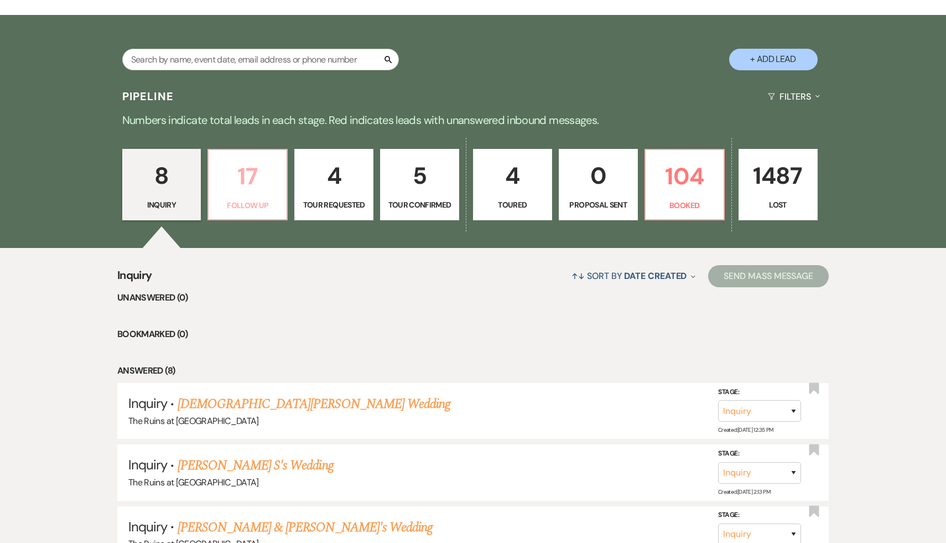
select select "9"
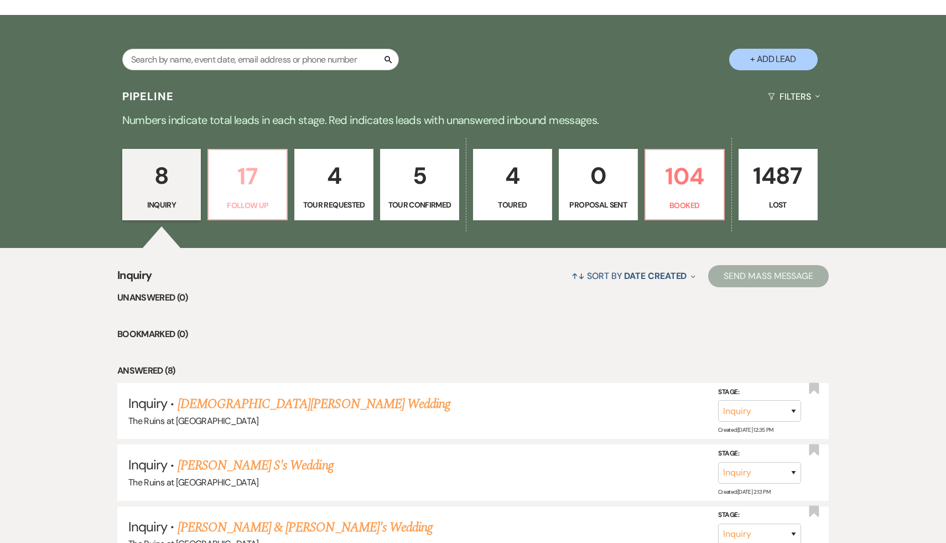
select select "9"
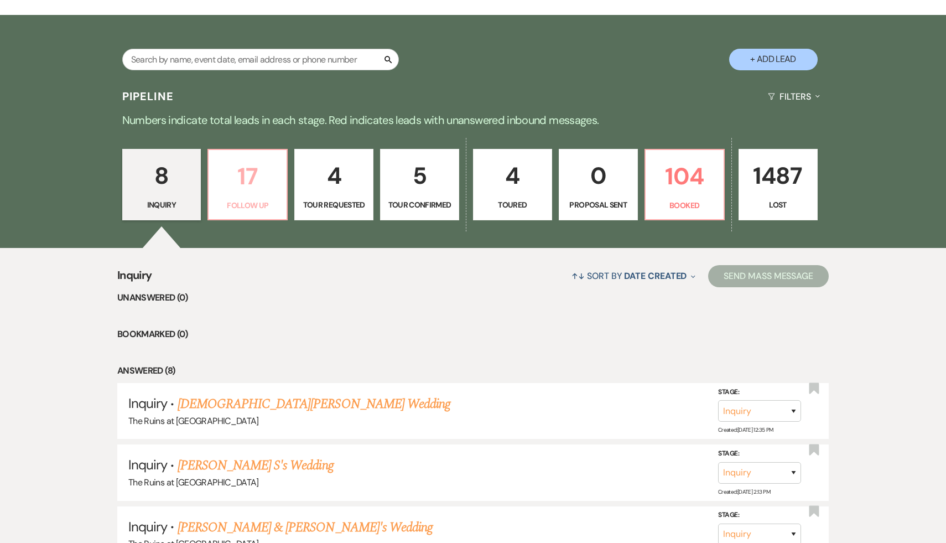
select select "9"
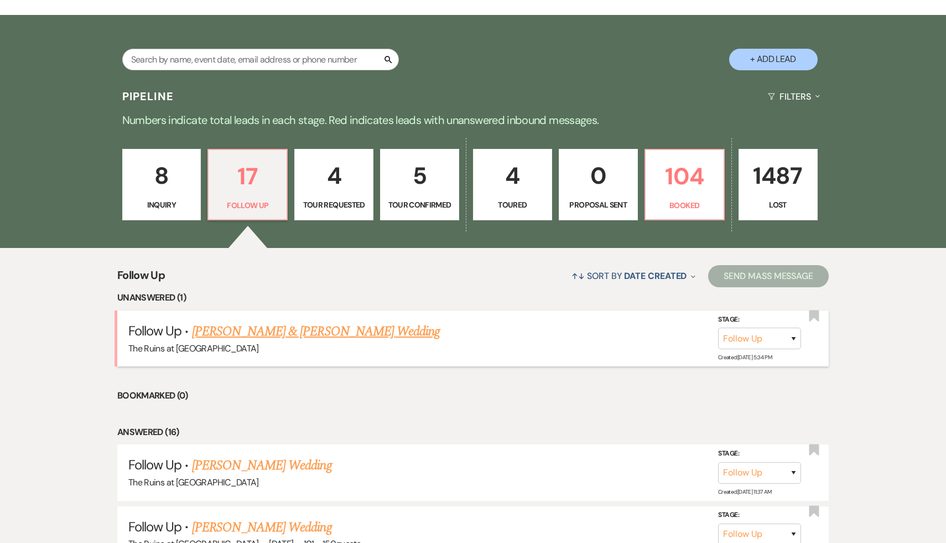
click at [296, 336] on link "[PERSON_NAME] & [PERSON_NAME] Wedding" at bounding box center [316, 331] width 248 height 20
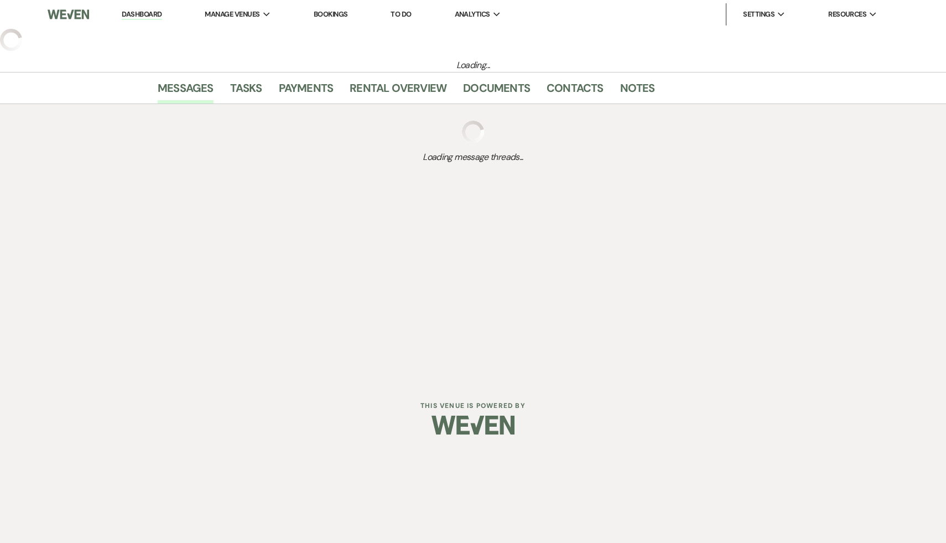
select select "9"
select select "20"
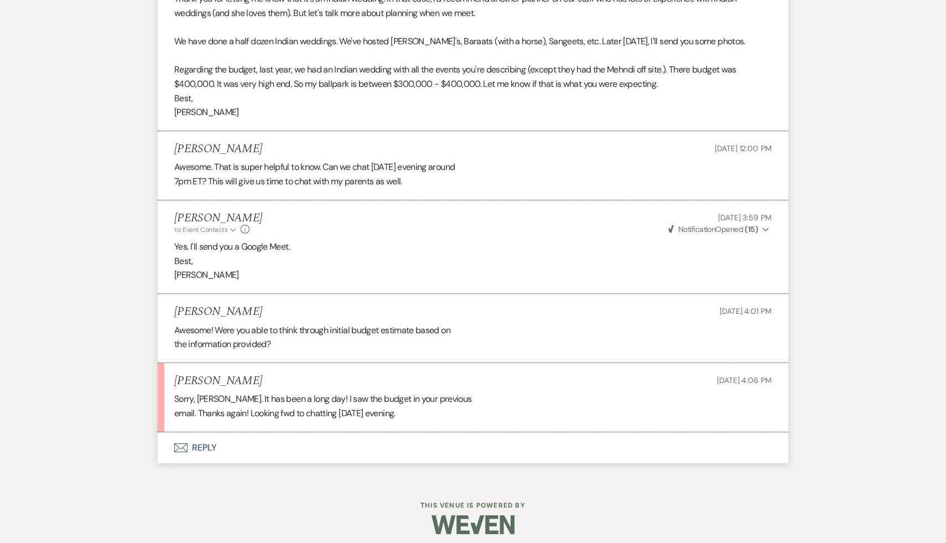
scroll to position [2581, 0]
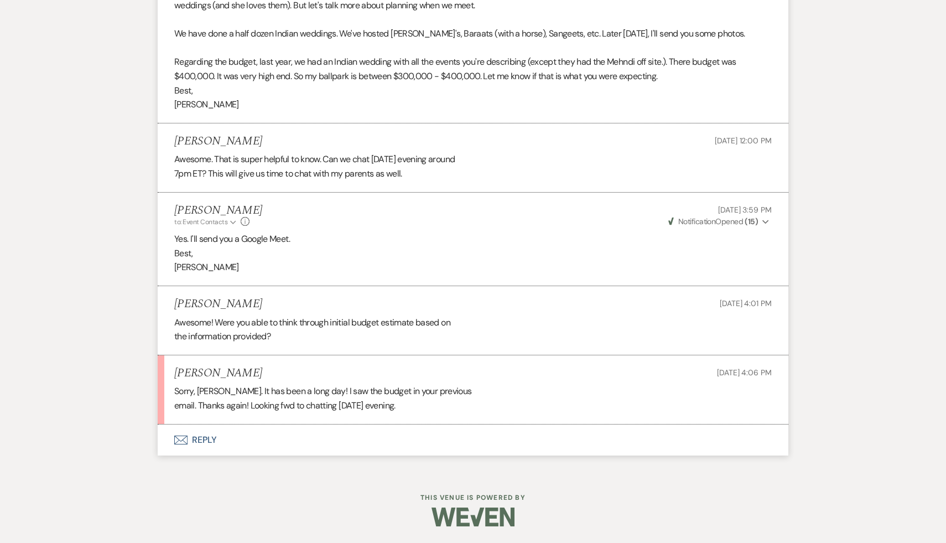
click at [204, 439] on button "Envelope Reply" at bounding box center [473, 439] width 631 height 31
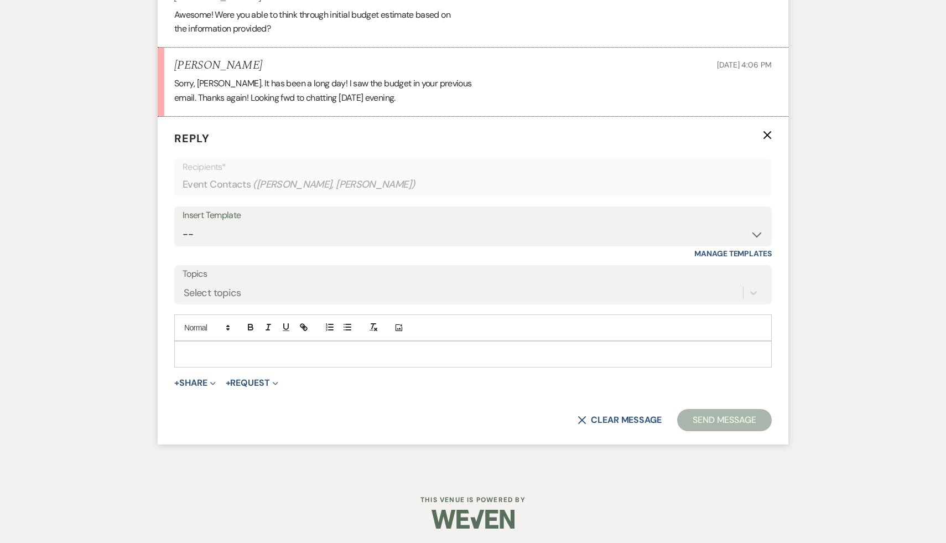
scroll to position [2890, 0]
click at [294, 355] on p at bounding box center [473, 352] width 580 height 12
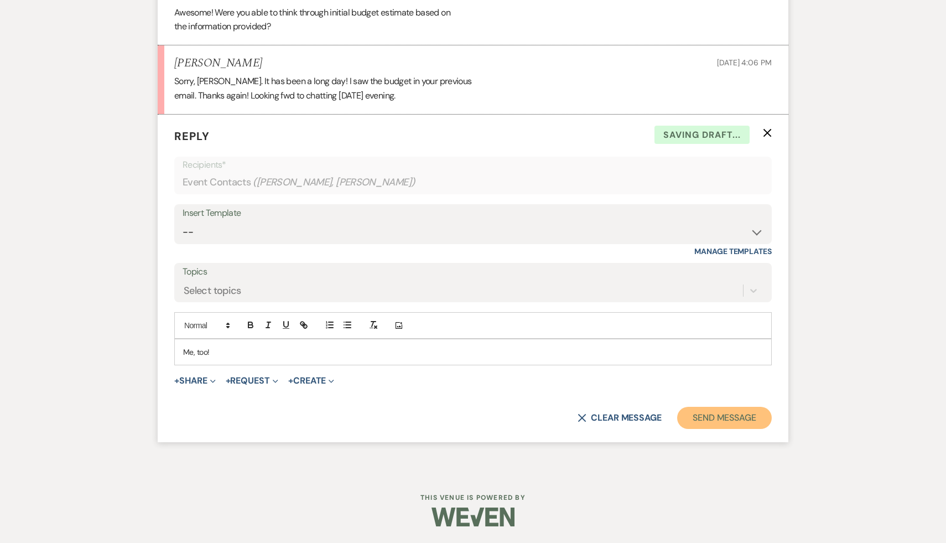
click at [752, 414] on button "Send Message" at bounding box center [724, 418] width 95 height 22
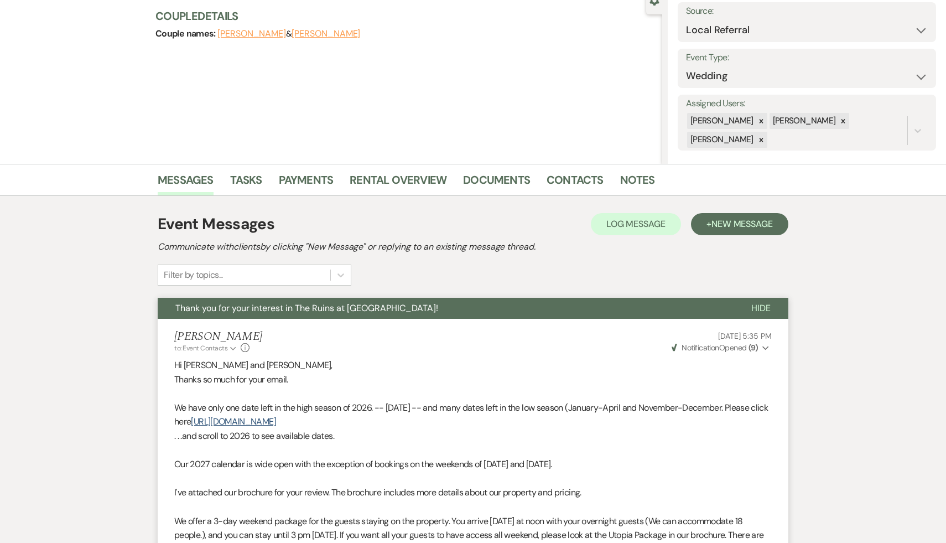
scroll to position [0, 0]
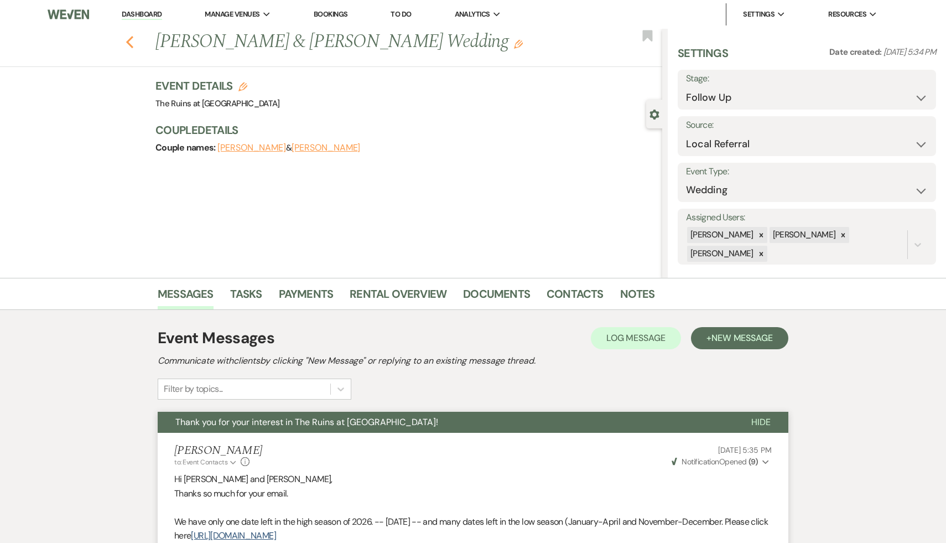
click at [128, 41] on icon "Previous" at bounding box center [130, 41] width 8 height 13
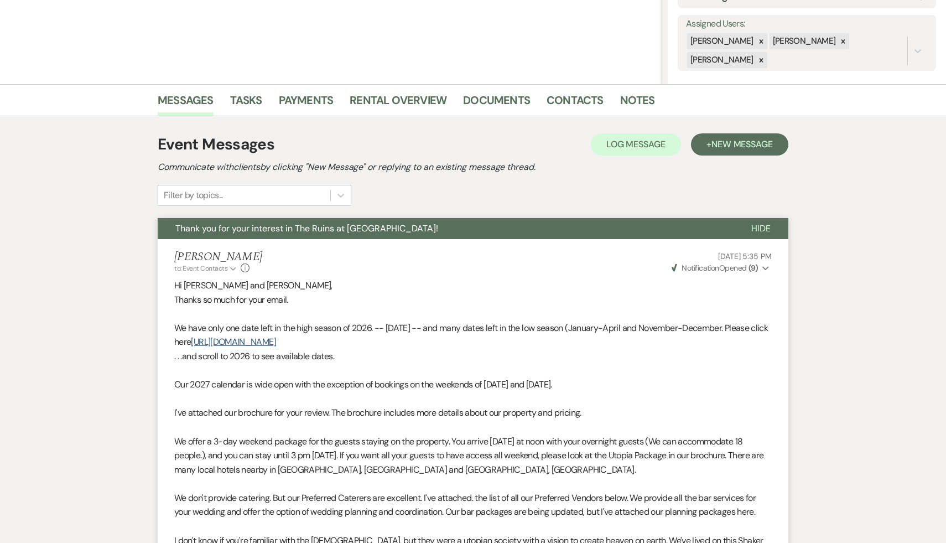
select select "9"
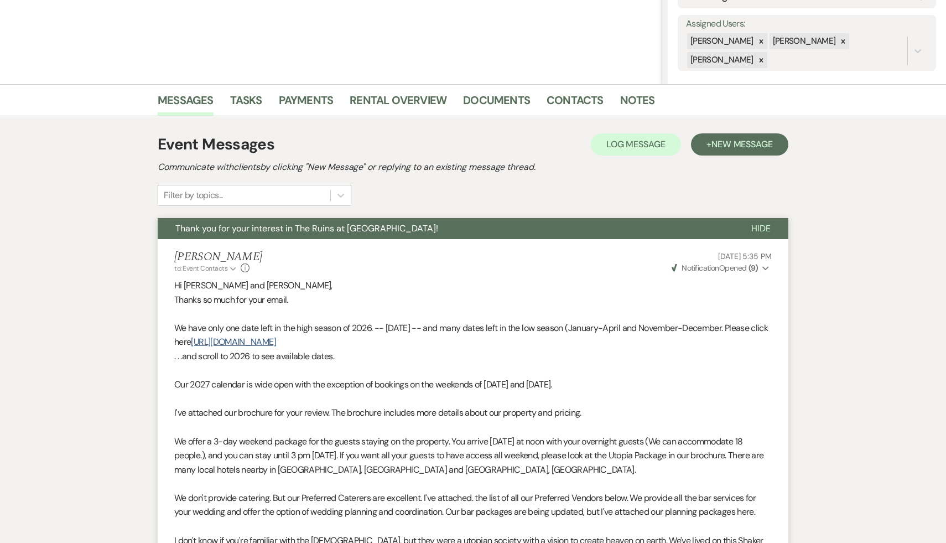
select select "9"
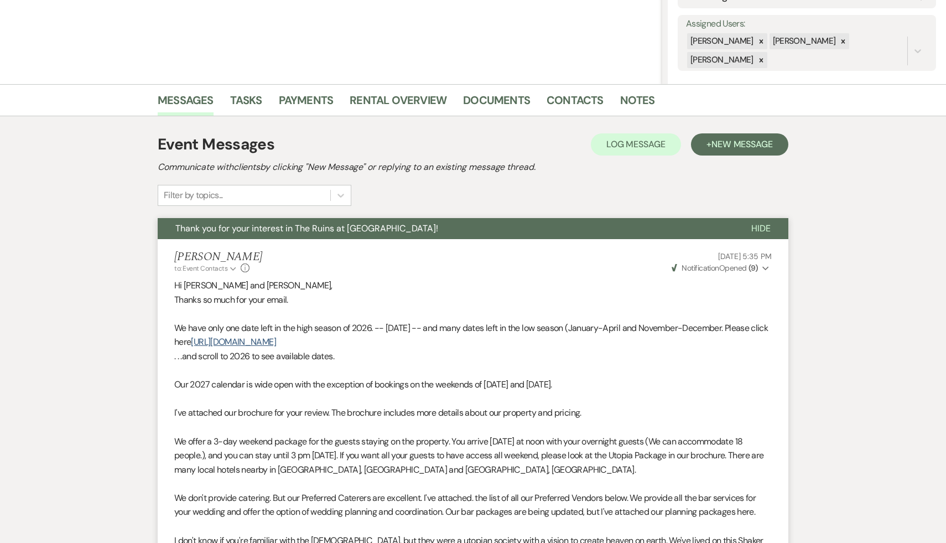
select select "9"
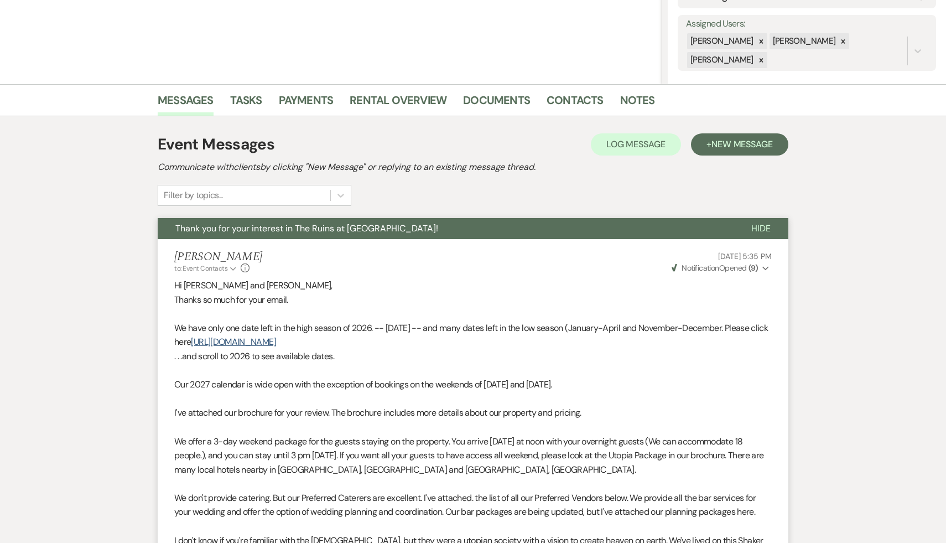
select select "9"
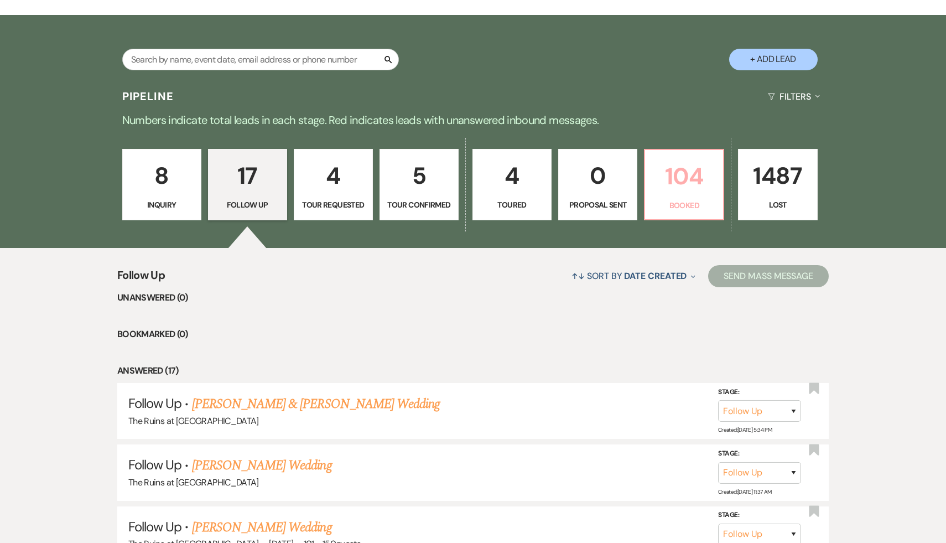
click at [687, 178] on p "104" at bounding box center [684, 176] width 65 height 37
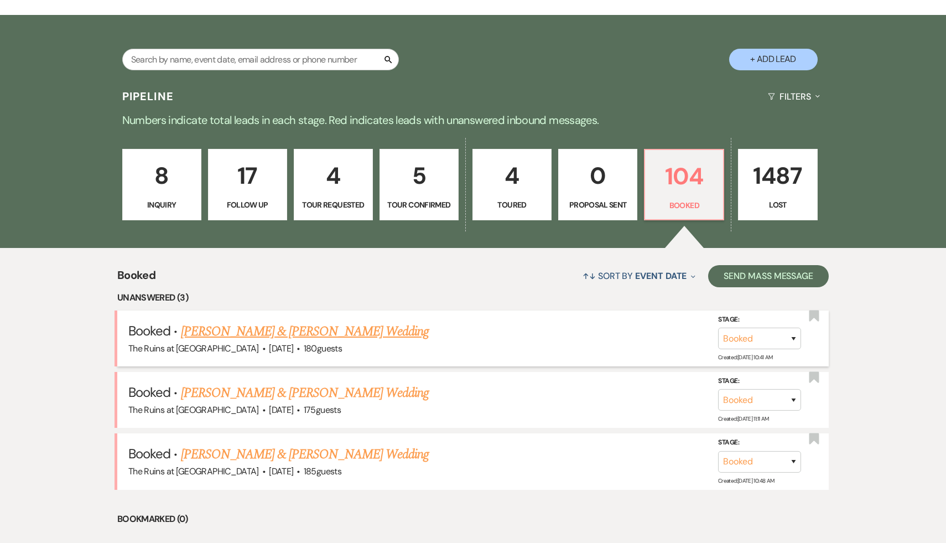
click at [332, 331] on link "[PERSON_NAME] & [PERSON_NAME] Wedding" at bounding box center [305, 331] width 248 height 20
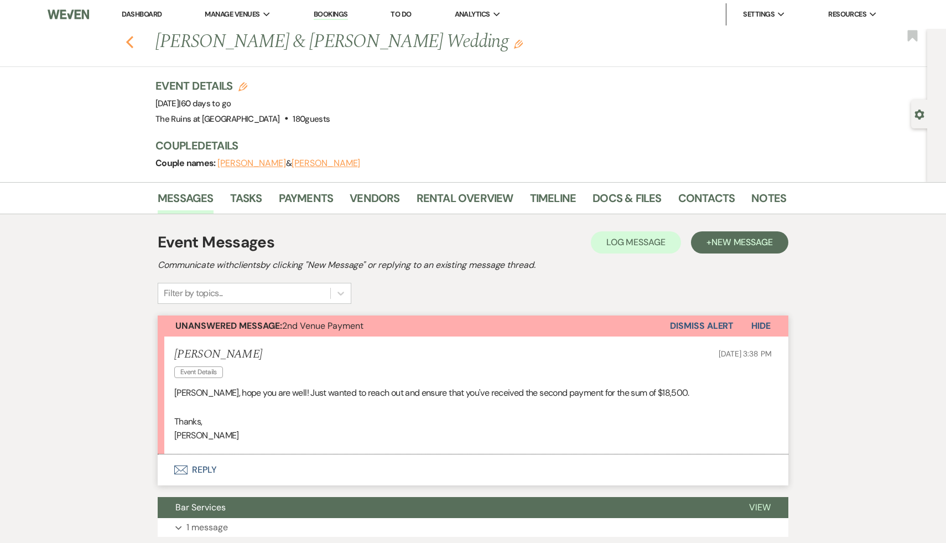
click at [127, 38] on icon "Previous" at bounding box center [130, 41] width 8 height 13
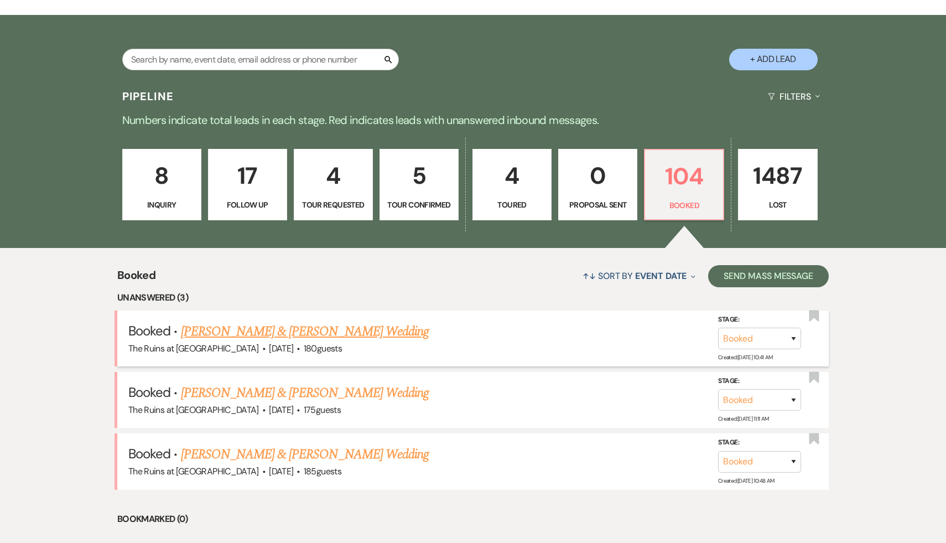
click at [234, 335] on link "[PERSON_NAME] & [PERSON_NAME] Wedding" at bounding box center [305, 331] width 248 height 20
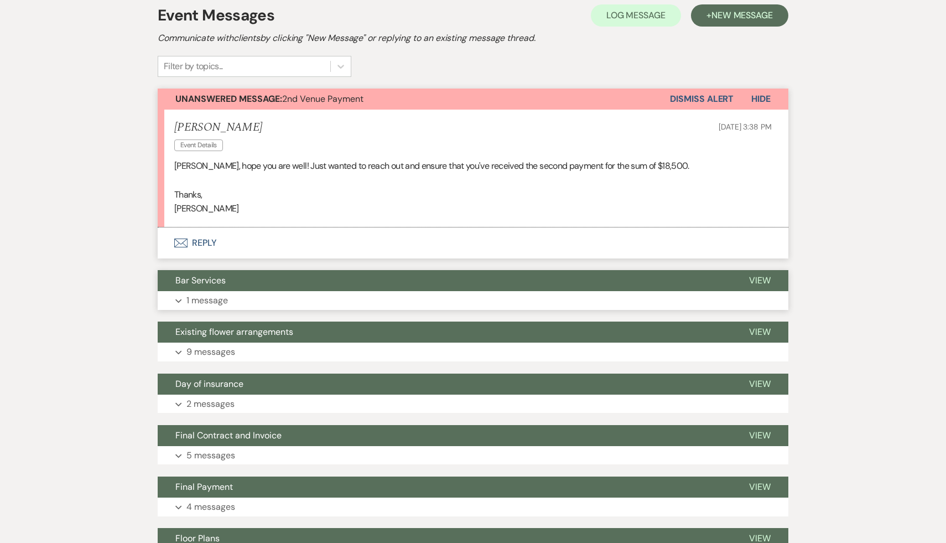
scroll to position [256, 0]
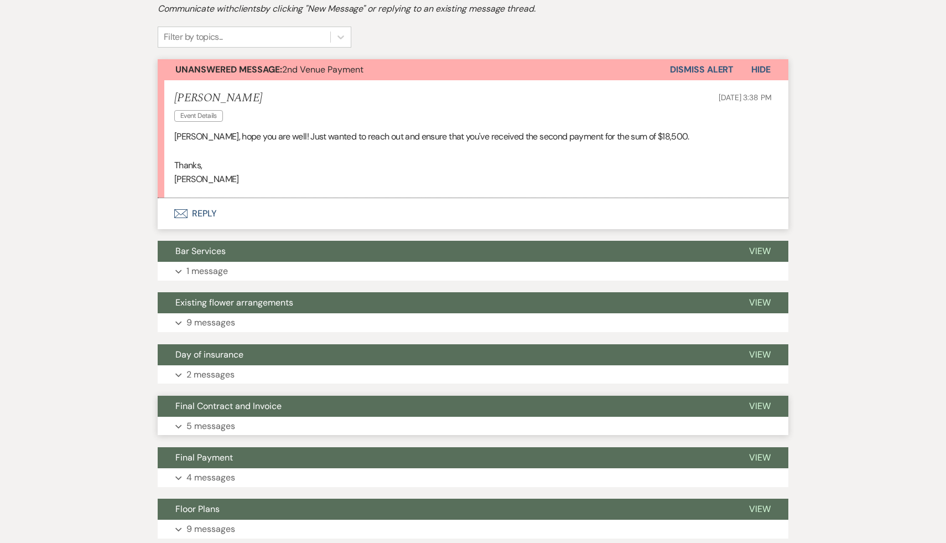
click at [262, 404] on span "Final Contract and Invoice" at bounding box center [228, 406] width 106 height 12
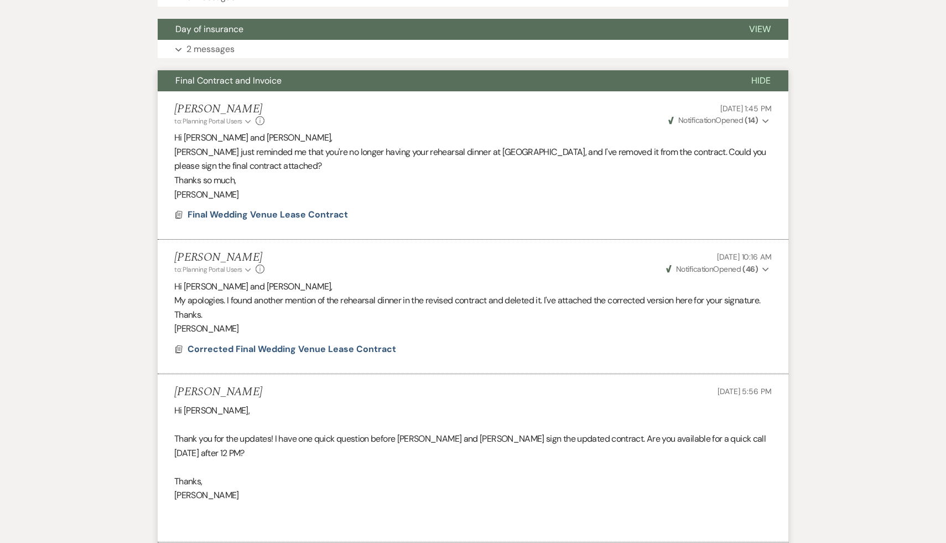
scroll to position [574, 0]
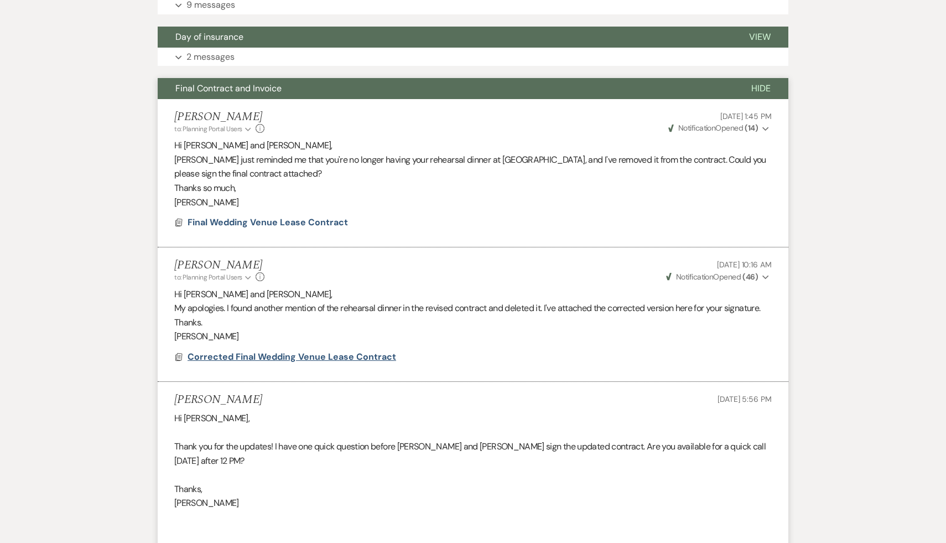
click at [349, 357] on span "Corrected Final Wedding Venue Lease Contract" at bounding box center [292, 357] width 209 height 12
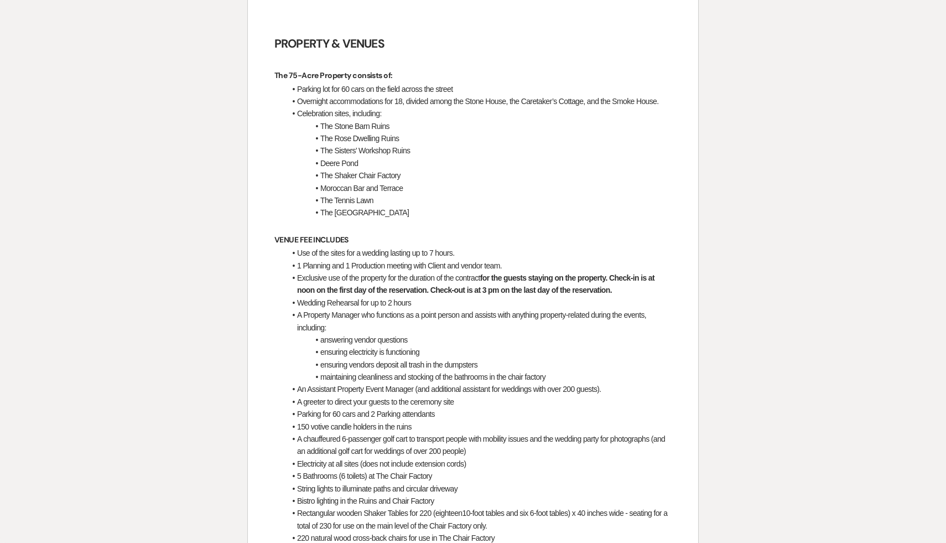
scroll to position [0, 0]
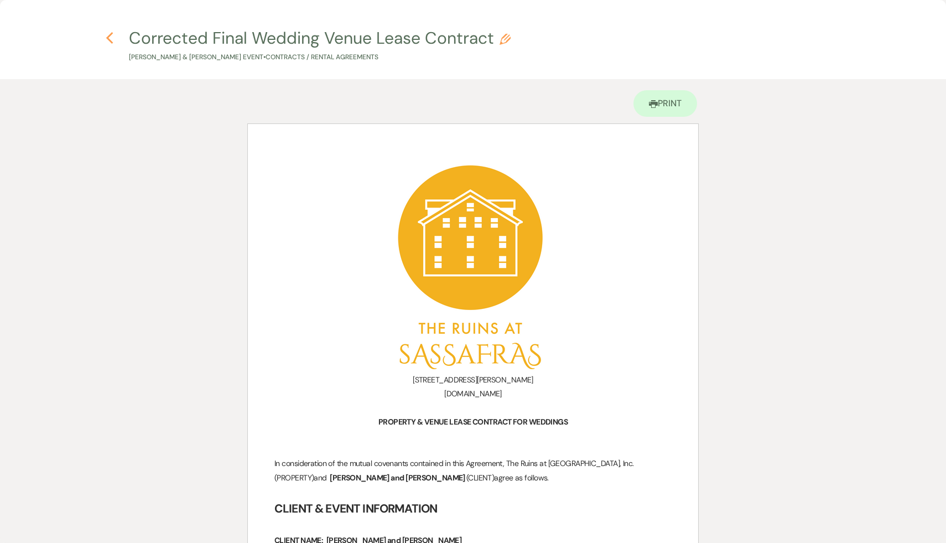
click at [110, 33] on icon "Previous" at bounding box center [110, 38] width 8 height 13
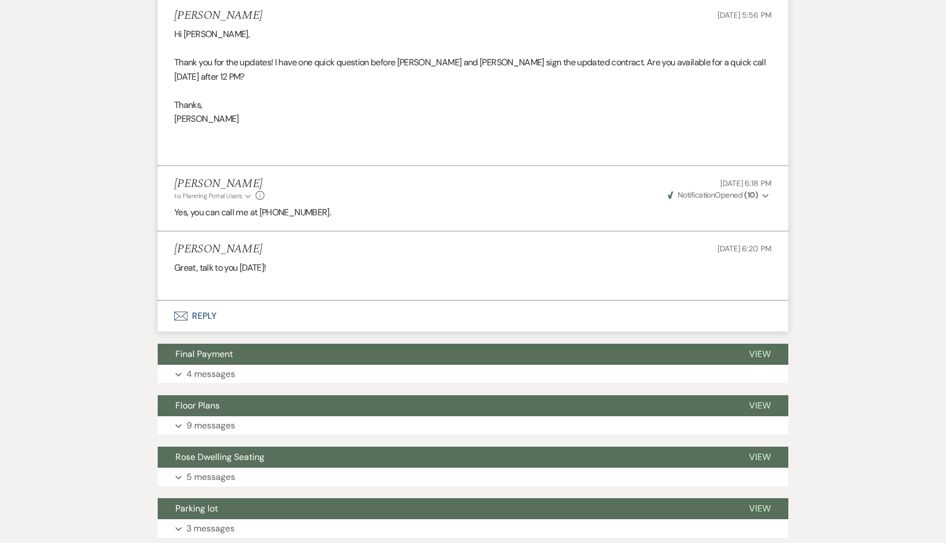
scroll to position [1032, 0]
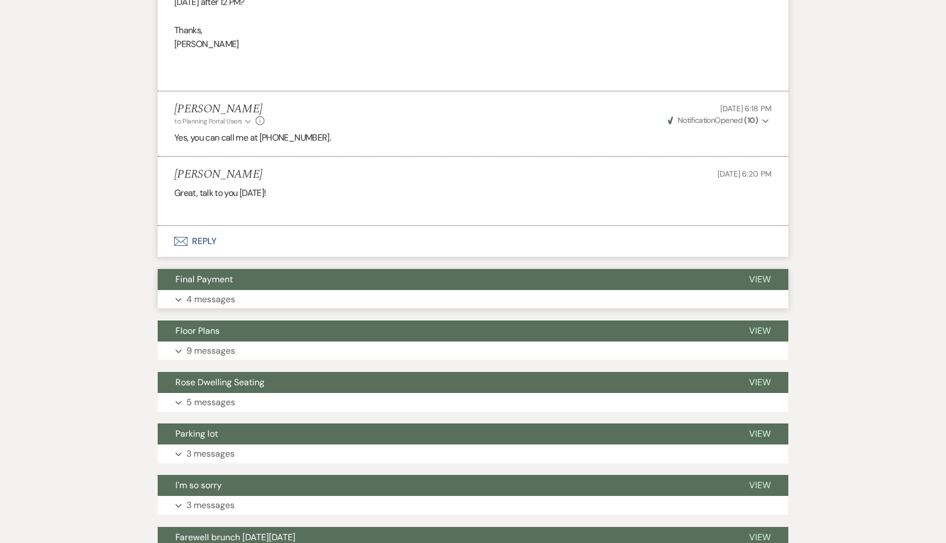
click at [216, 280] on span "Final Payment" at bounding box center [204, 279] width 58 height 12
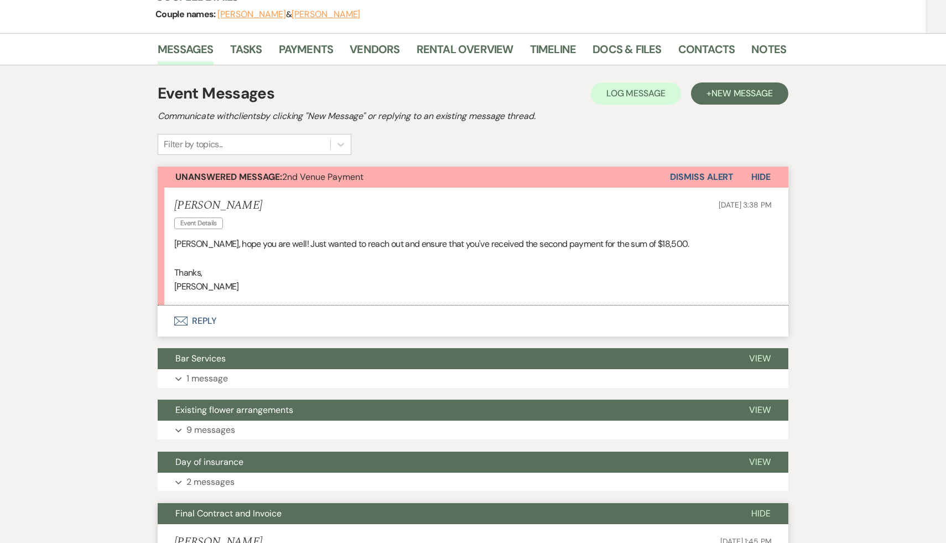
scroll to position [0, 0]
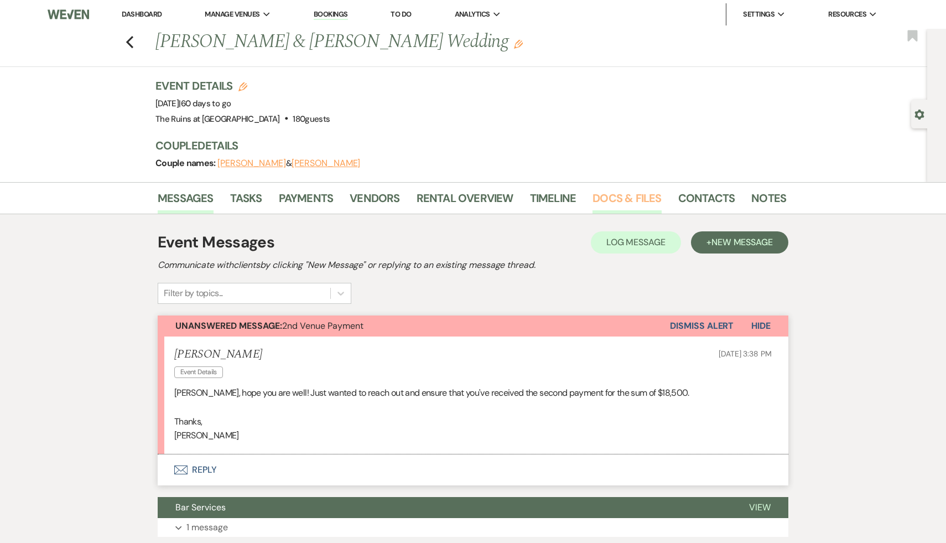
click at [634, 194] on link "Docs & Files" at bounding box center [626, 201] width 69 height 24
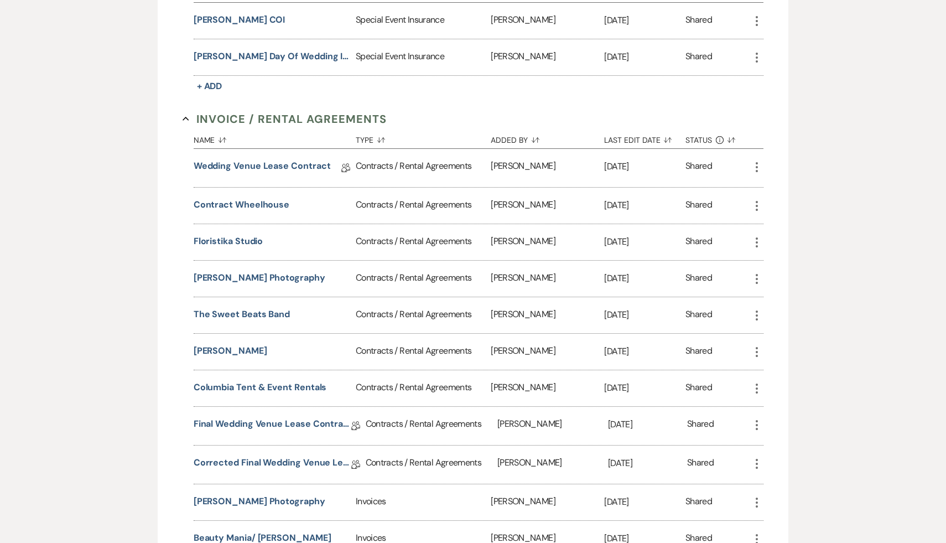
scroll to position [408, 0]
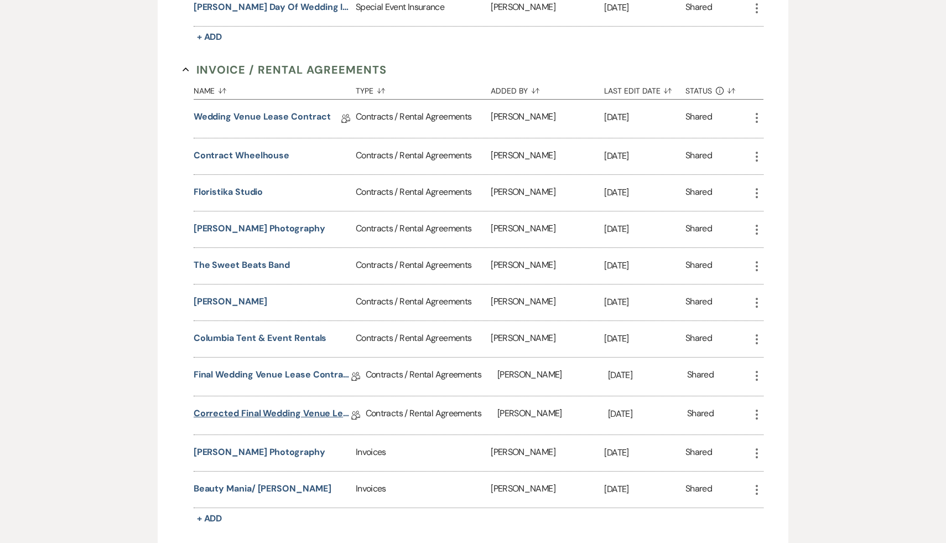
click at [309, 409] on link "Corrected Final Wedding Venue Lease Contract" at bounding box center [273, 415] width 158 height 17
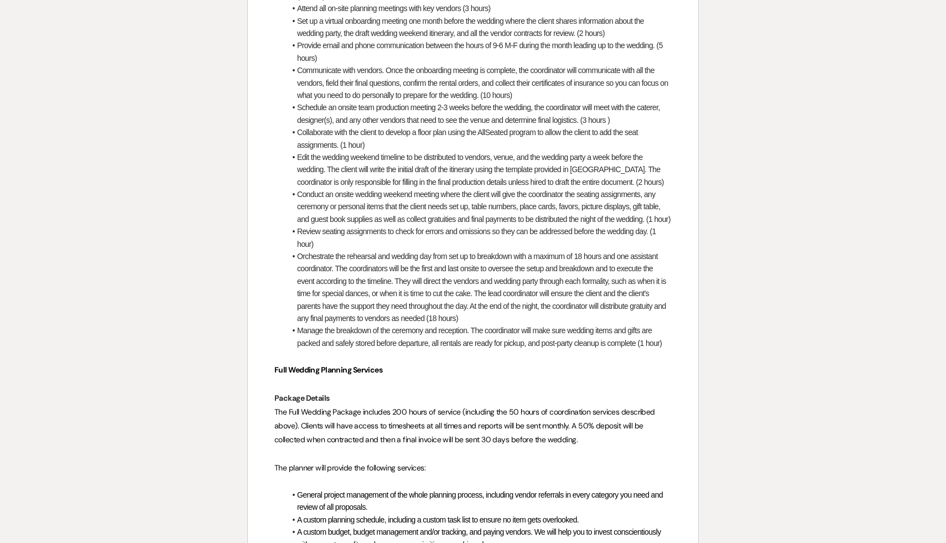
scroll to position [2683, 0]
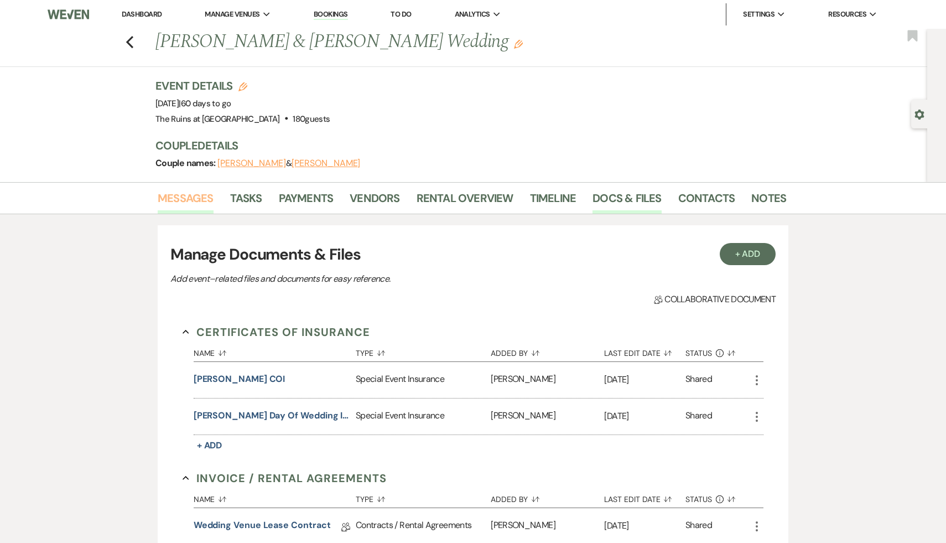
click at [188, 195] on link "Messages" at bounding box center [186, 201] width 56 height 24
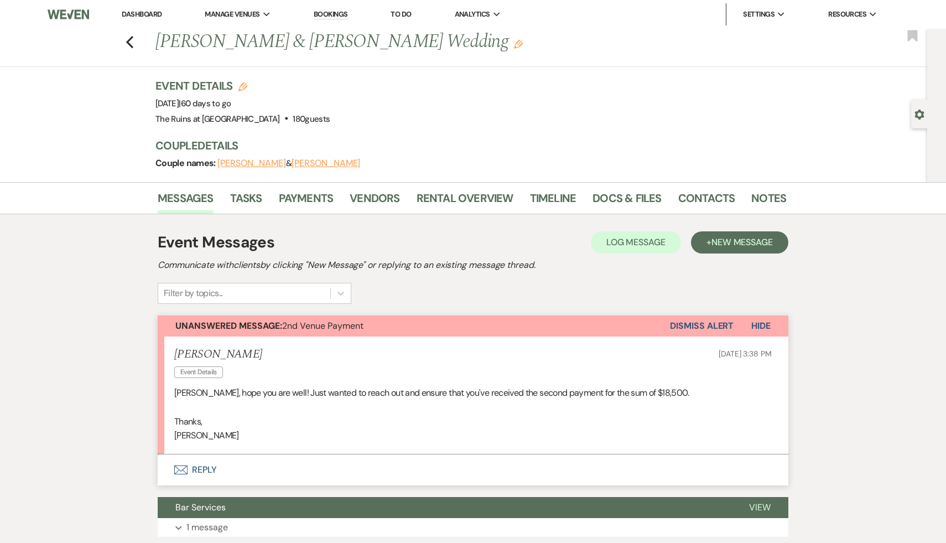
click at [200, 467] on button "Envelope Reply" at bounding box center [473, 469] width 631 height 31
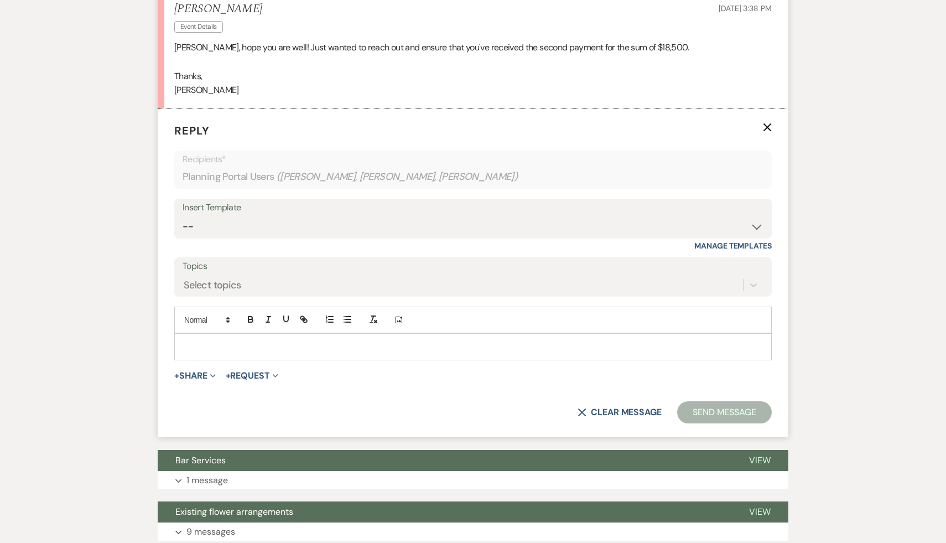
scroll to position [346, 0]
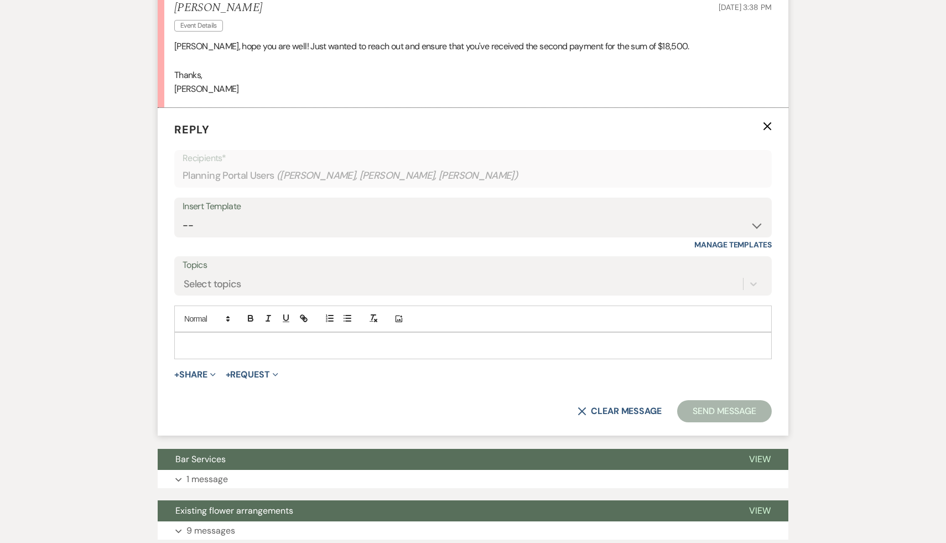
click at [283, 334] on div at bounding box center [473, 344] width 596 height 25
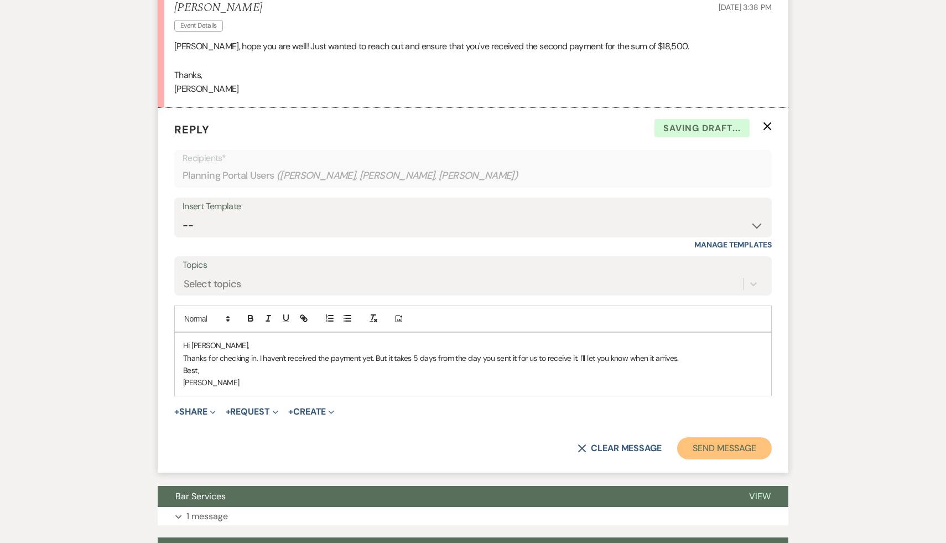
click at [722, 445] on button "Send Message" at bounding box center [724, 448] width 95 height 22
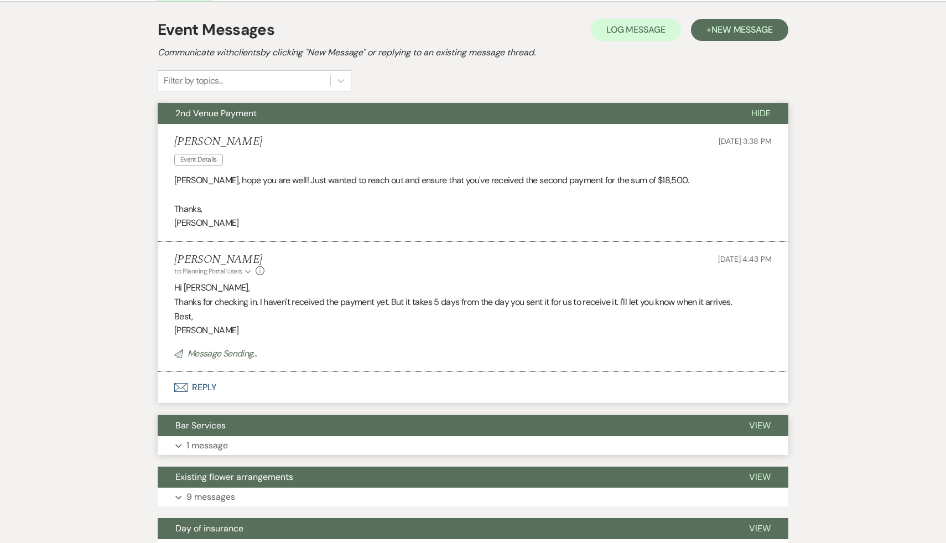
scroll to position [0, 0]
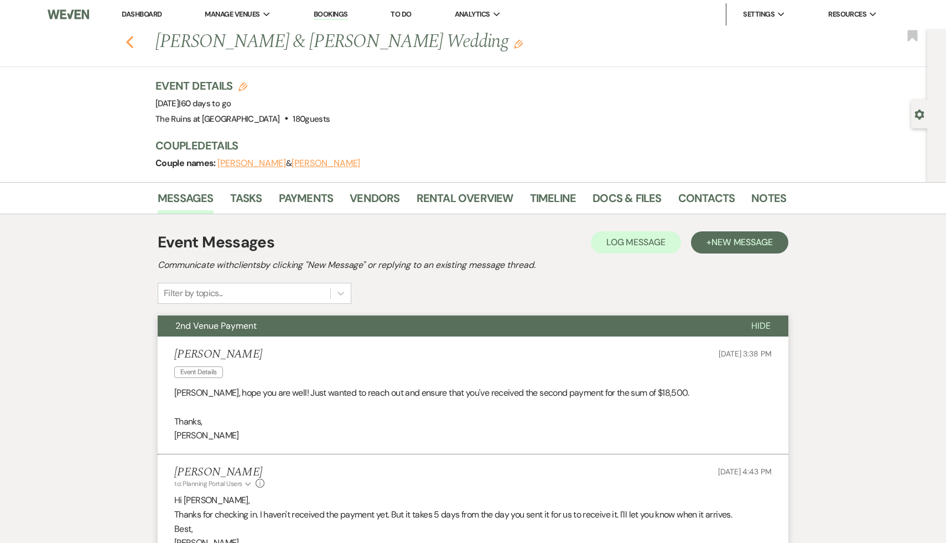
click at [126, 37] on icon "Previous" at bounding box center [130, 41] width 8 height 13
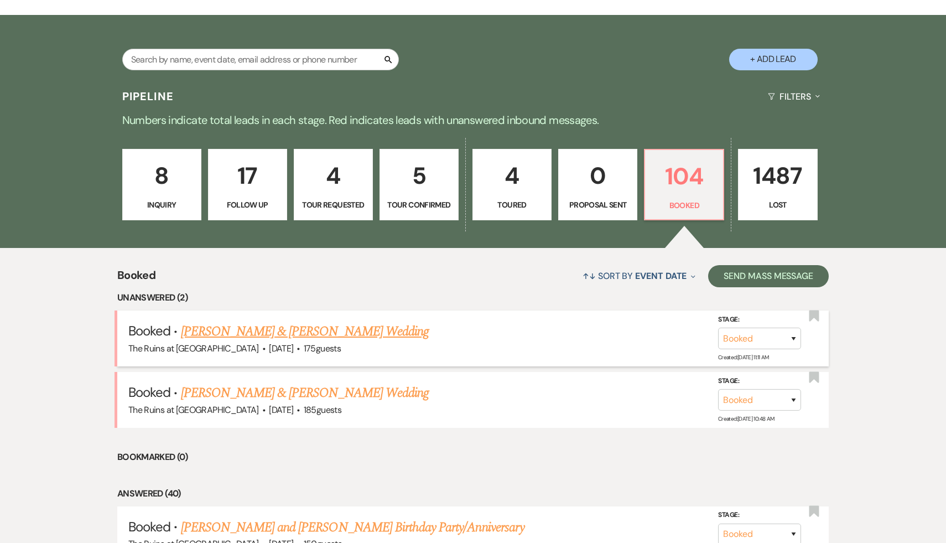
click at [332, 331] on link "[PERSON_NAME] & [PERSON_NAME] Wedding" at bounding box center [305, 331] width 248 height 20
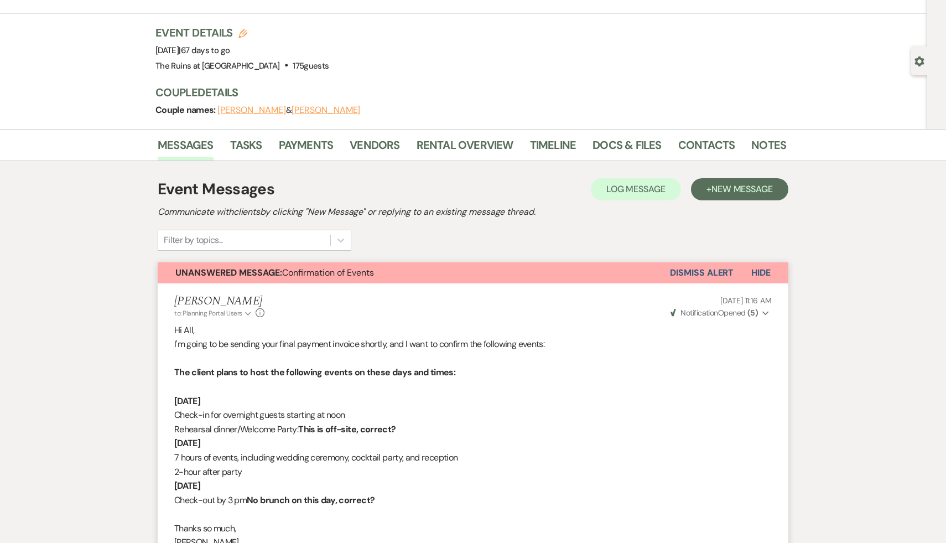
scroll to position [55, 0]
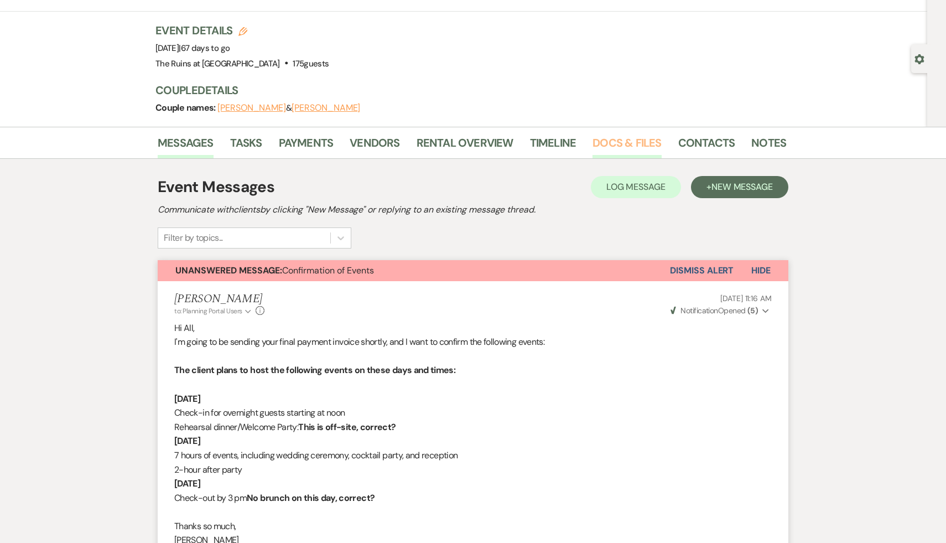
click at [631, 143] on link "Docs & Files" at bounding box center [626, 146] width 69 height 24
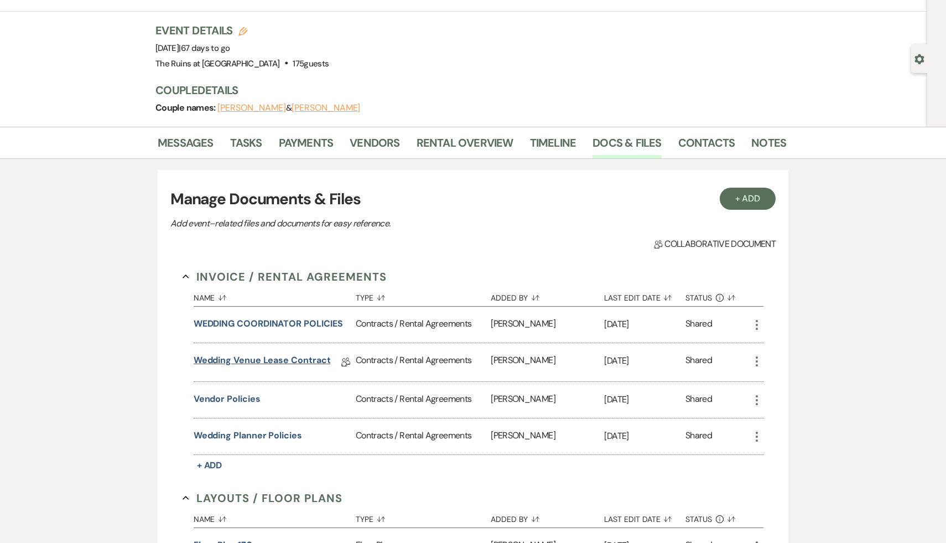
click at [287, 362] on link "Wedding Venue Lease Contract" at bounding box center [262, 361] width 137 height 17
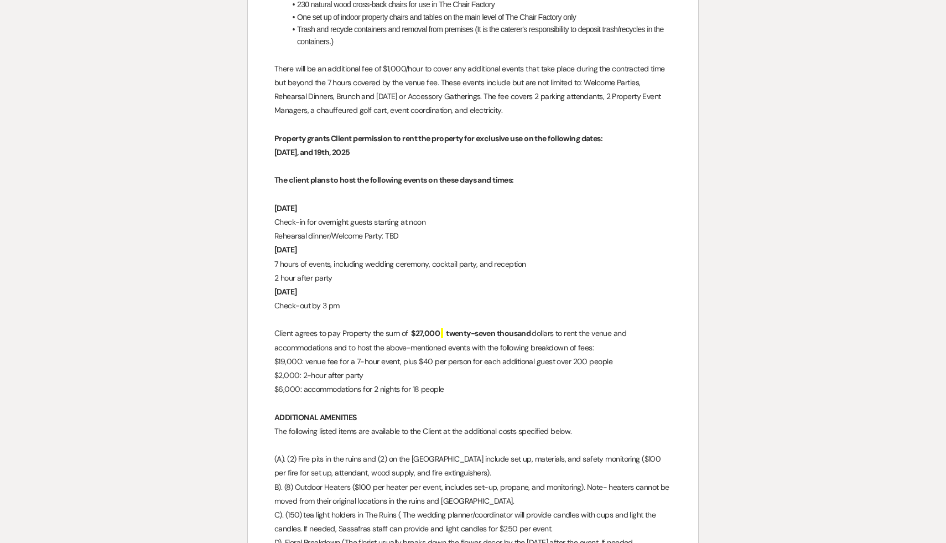
scroll to position [1190, 0]
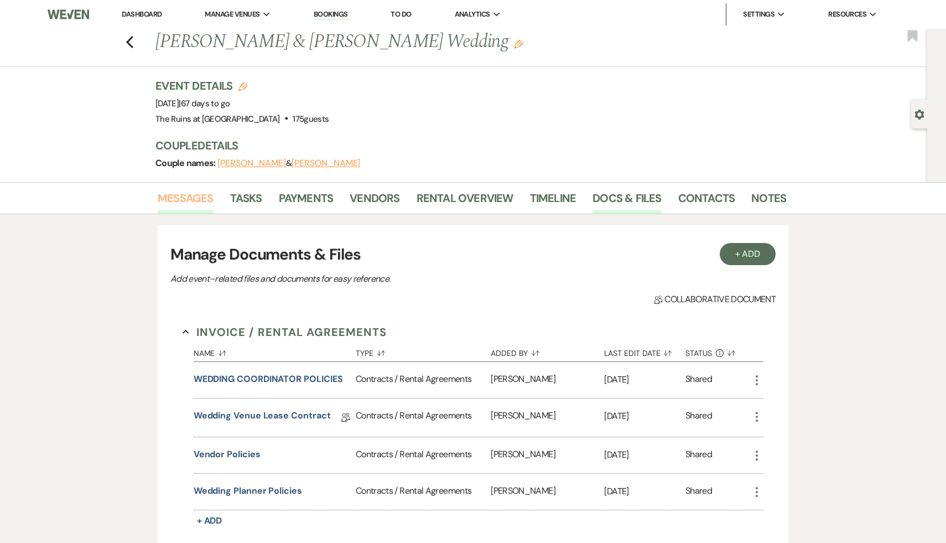
click at [199, 197] on link "Messages" at bounding box center [186, 201] width 56 height 24
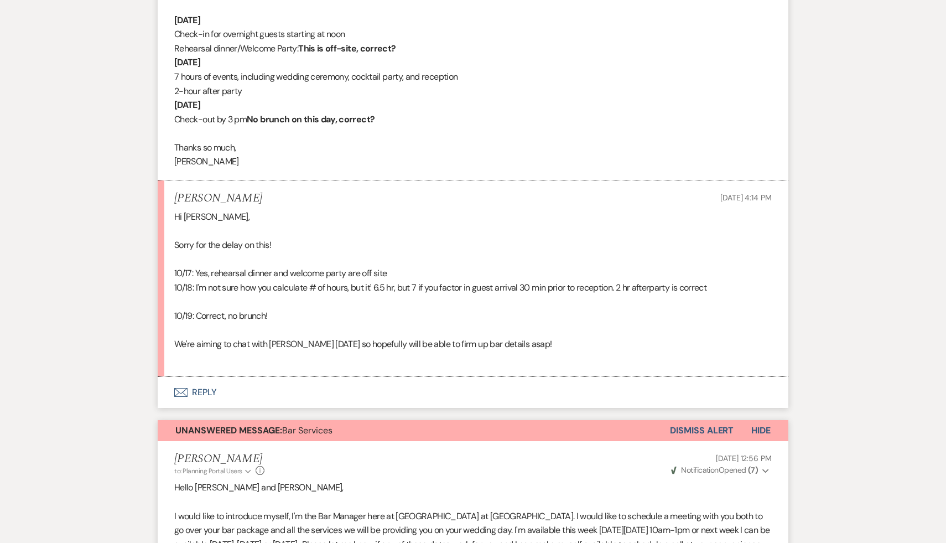
scroll to position [470, 0]
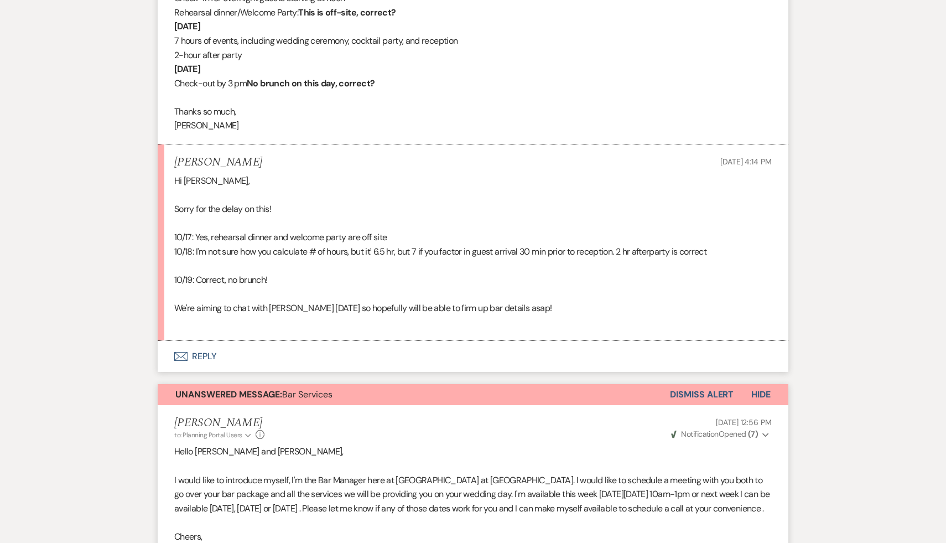
click at [210, 358] on button "Envelope Reply" at bounding box center [473, 356] width 631 height 31
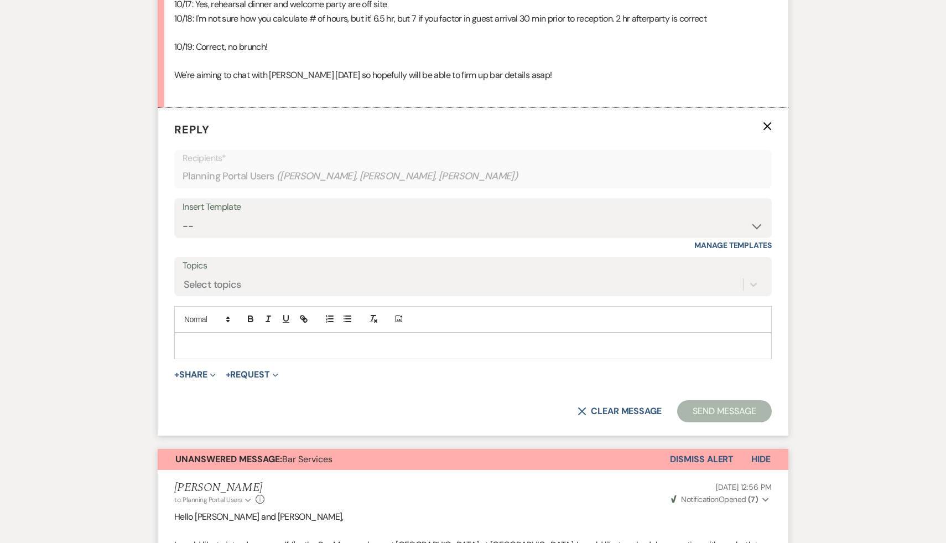
scroll to position [703, 0]
click at [274, 352] on div at bounding box center [473, 344] width 596 height 25
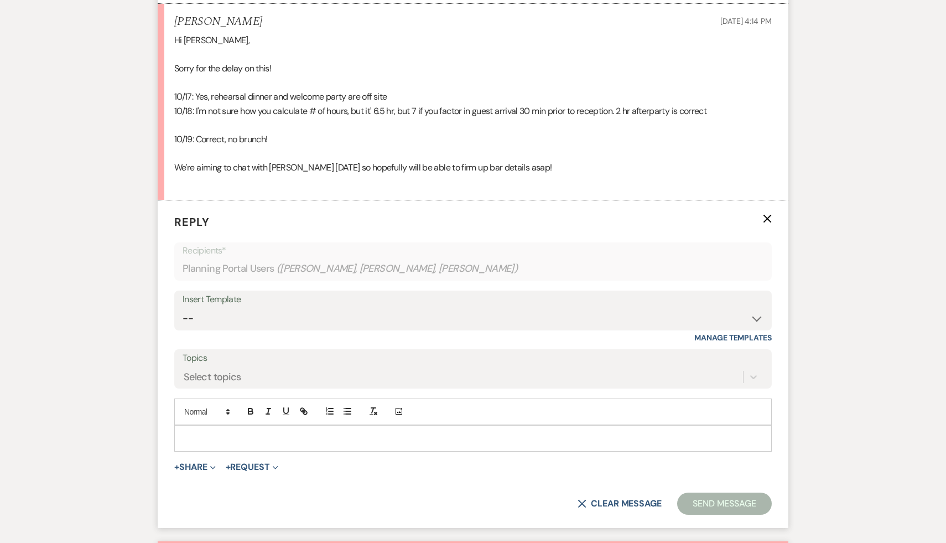
scroll to position [611, 0]
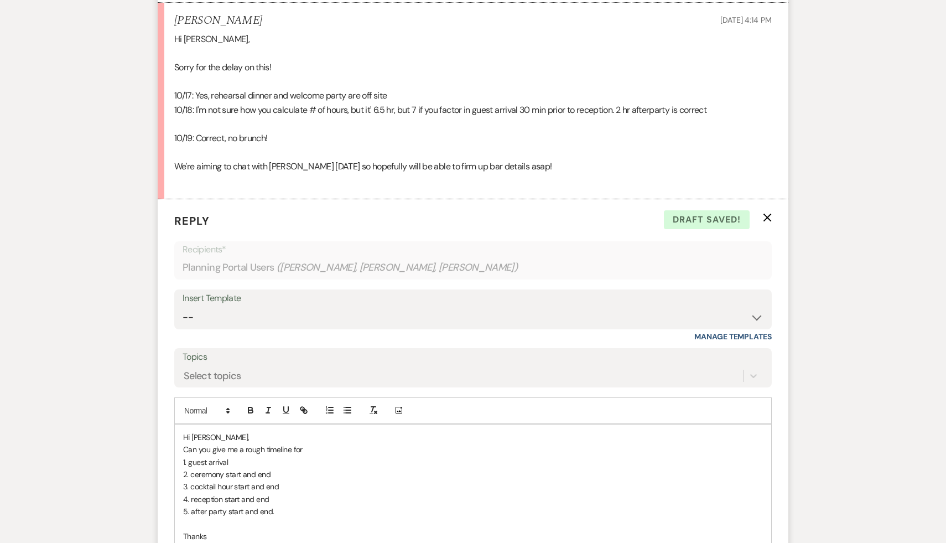
click at [299, 507] on p "5. after party start and end." at bounding box center [473, 511] width 580 height 12
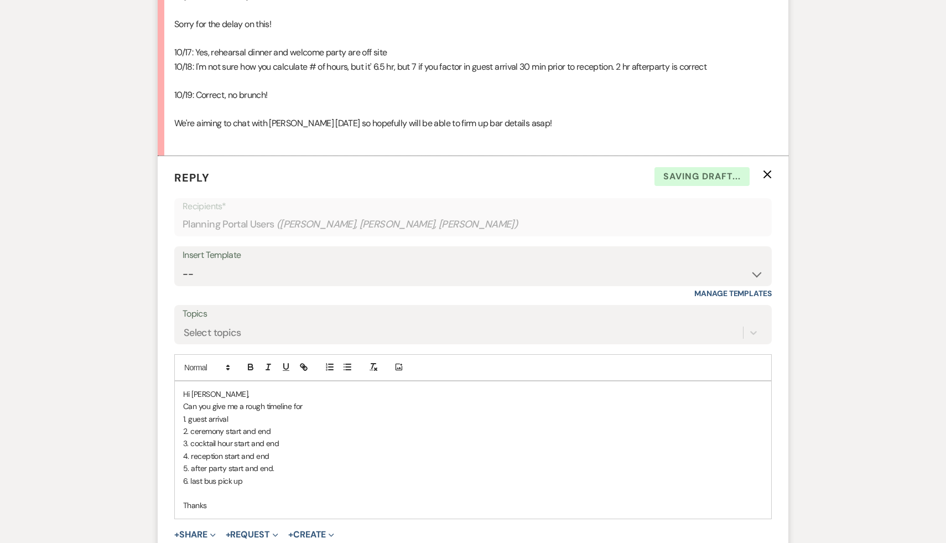
scroll to position [661, 0]
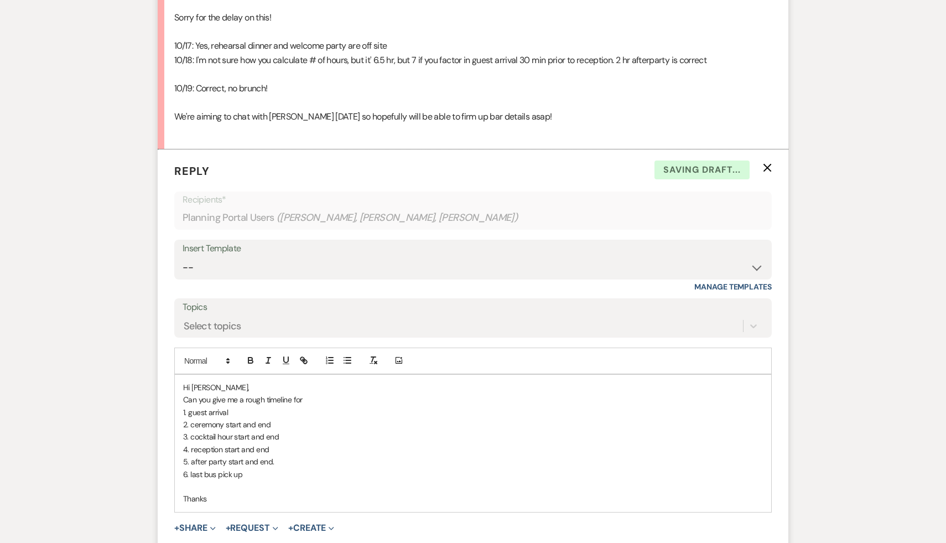
click at [226, 500] on p "Thanks" at bounding box center [473, 498] width 580 height 12
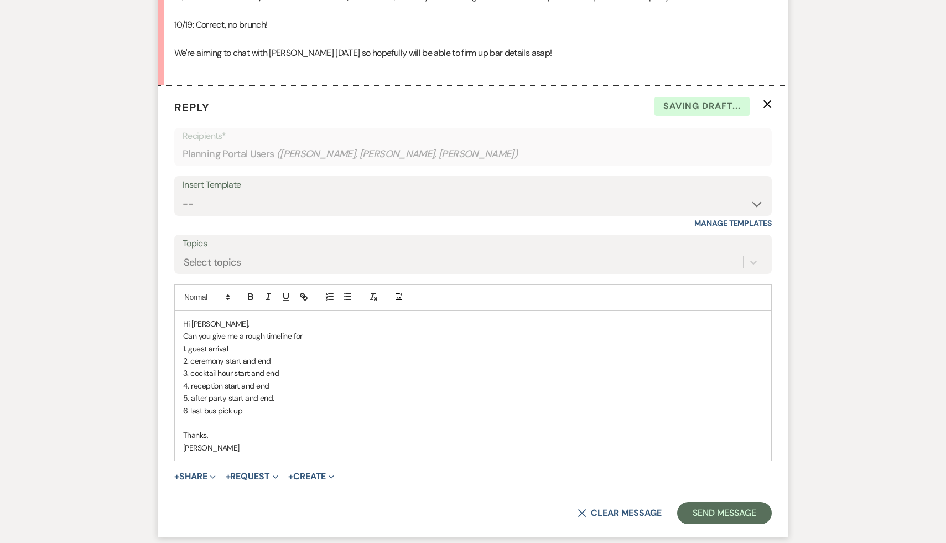
scroll to position [735, 0]
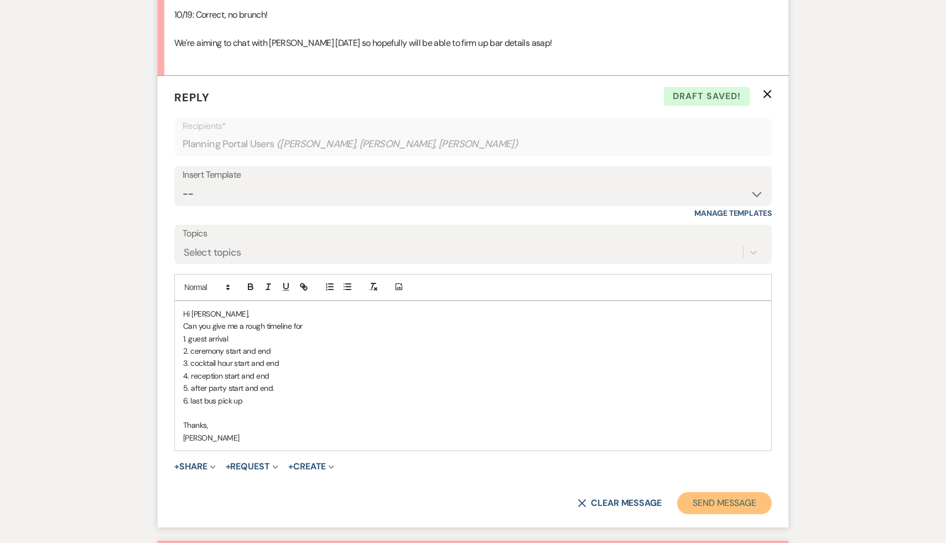
click at [725, 500] on button "Send Message" at bounding box center [724, 503] width 95 height 22
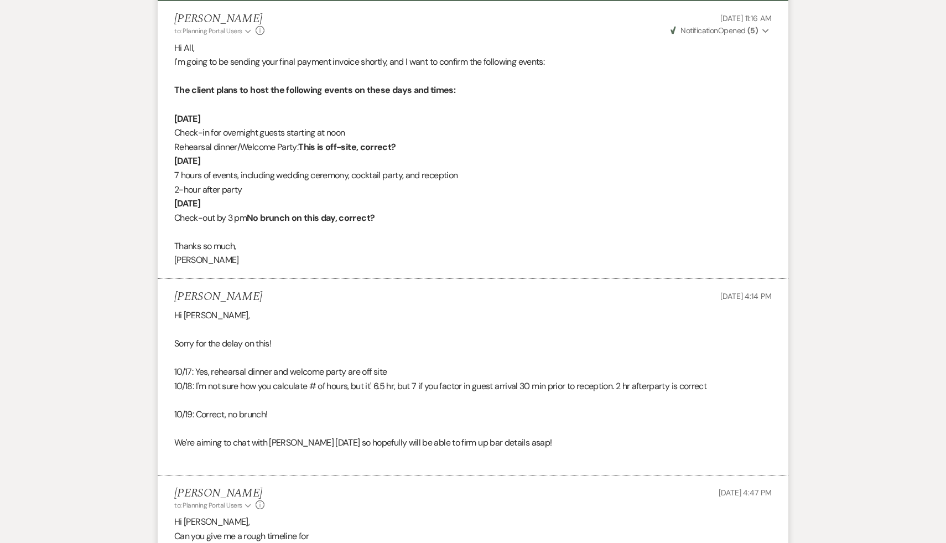
scroll to position [324, 0]
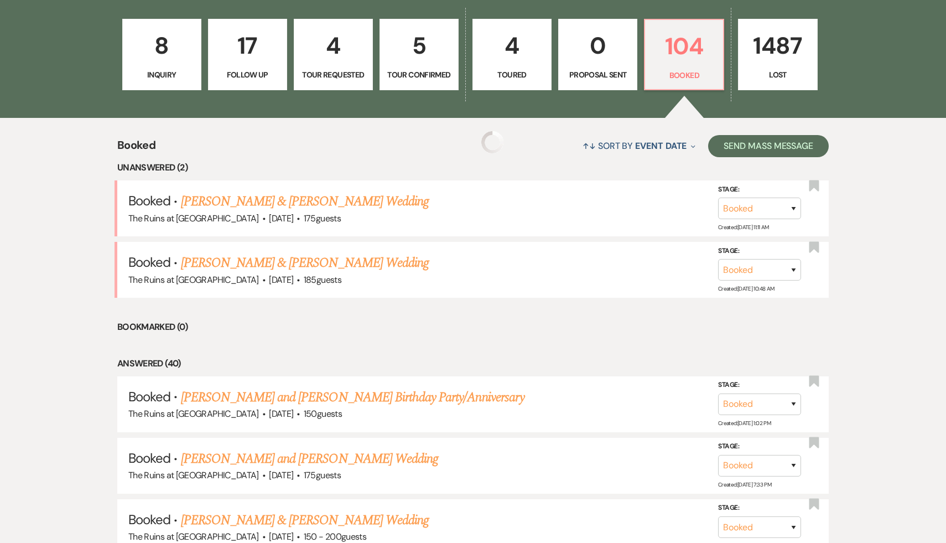
scroll to position [194, 0]
